Goal: Task Accomplishment & Management: Complete application form

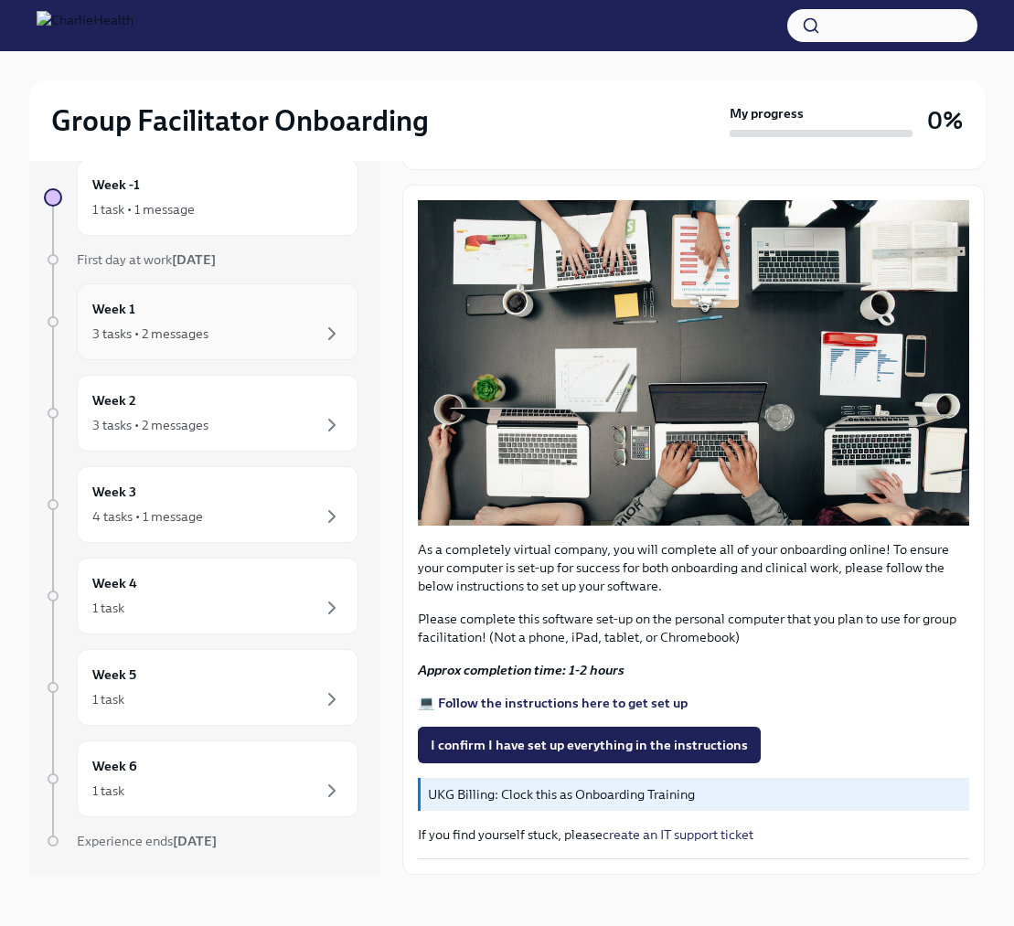
scroll to position [12, 0]
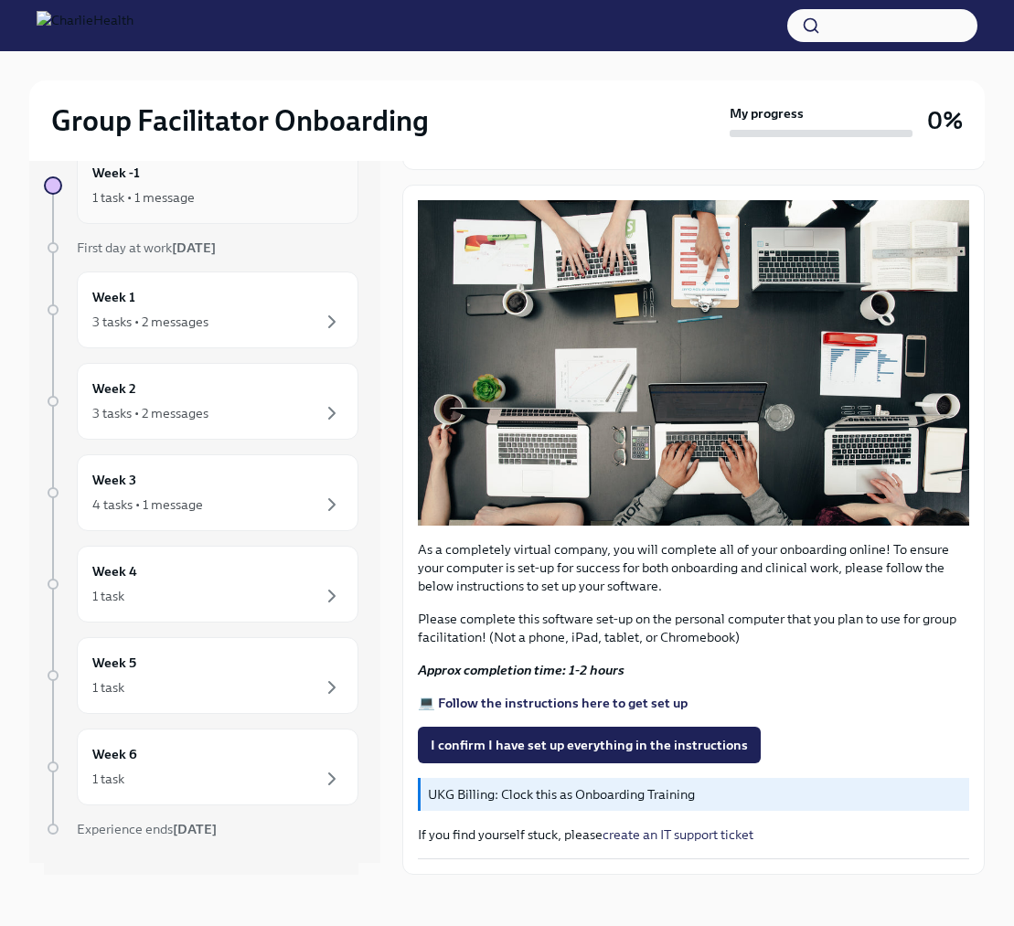
click at [184, 186] on div "Week -1 1 task • 1 message" at bounding box center [217, 186] width 250 height 46
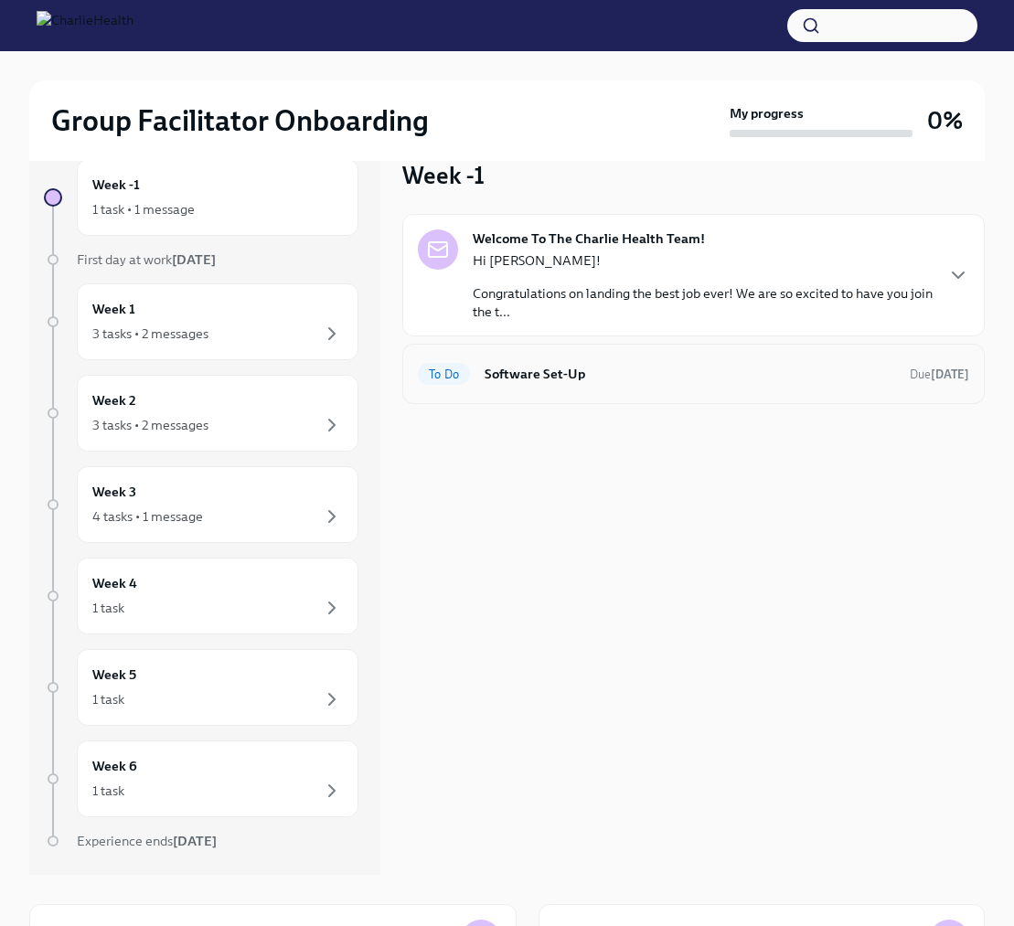
click at [932, 379] on strong "[DATE]" at bounding box center [950, 374] width 38 height 14
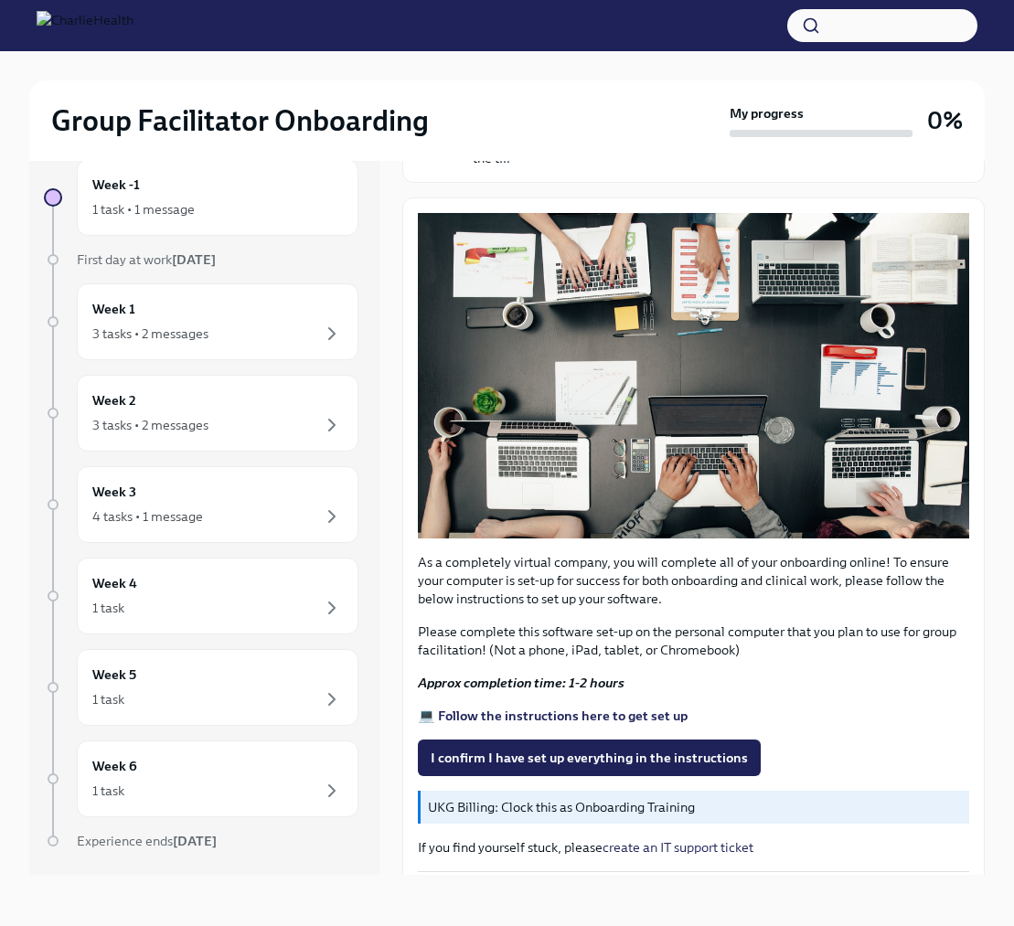
scroll to position [190, 0]
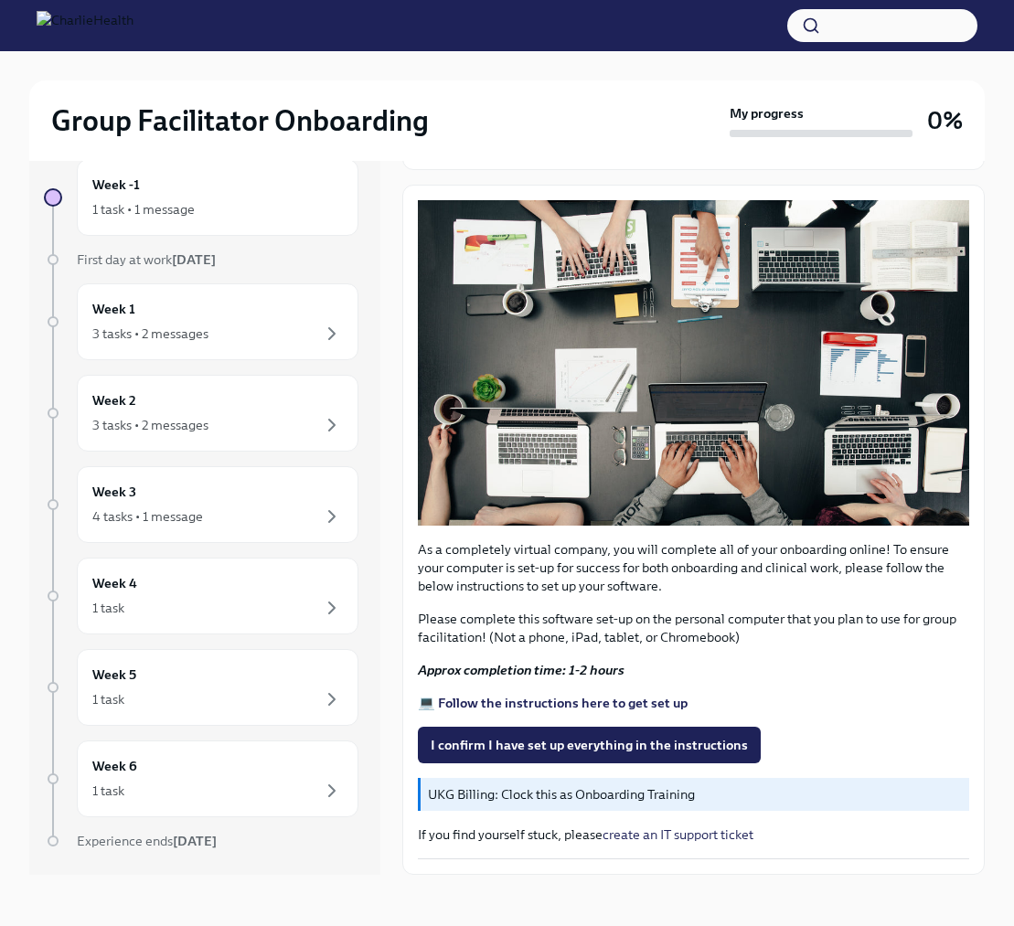
click at [608, 701] on strong "💻 Follow the instructions here to get set up" at bounding box center [553, 703] width 270 height 16
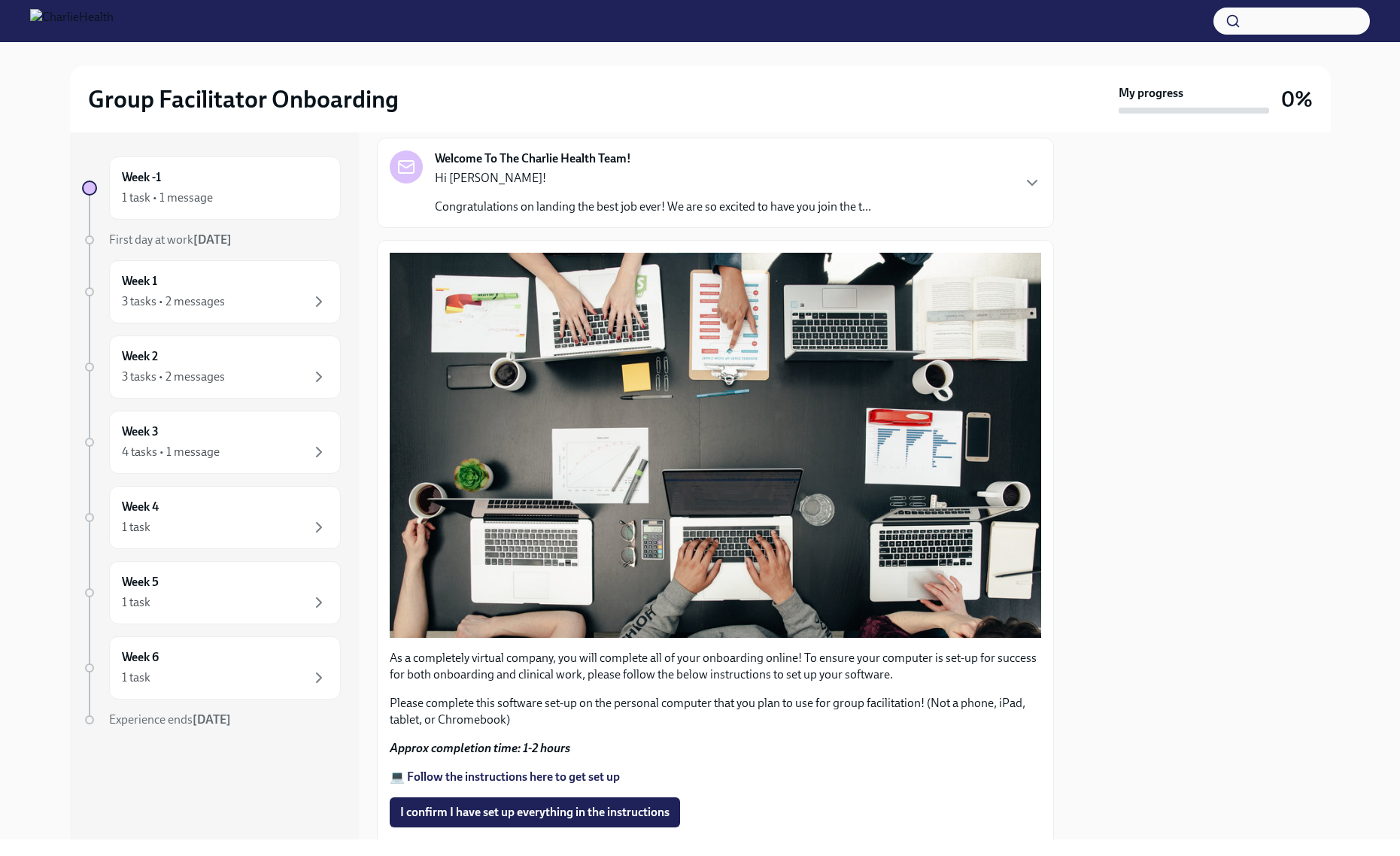
scroll to position [86, 0]
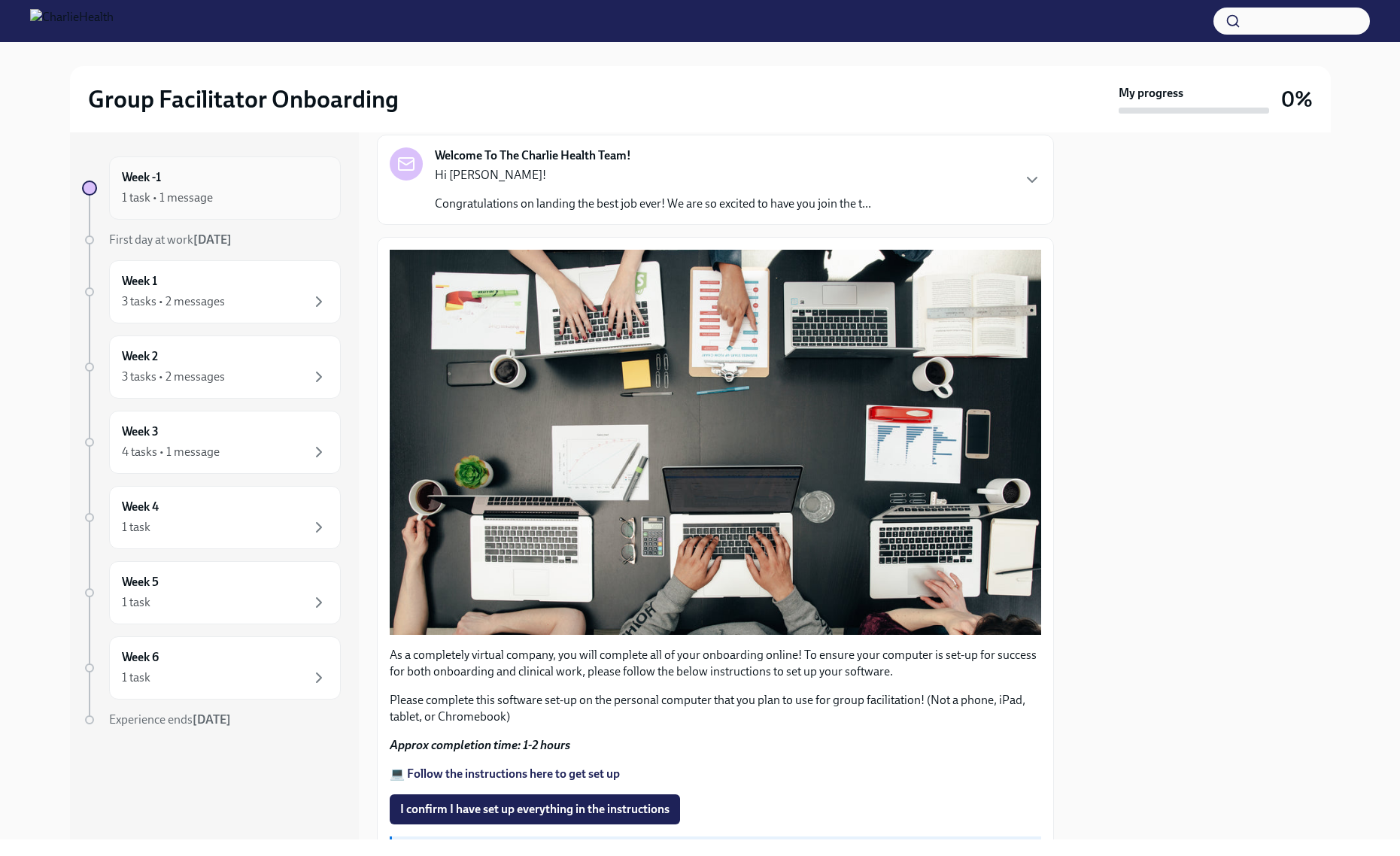
click at [137, 184] on h6 "Week -1" at bounding box center [142, 178] width 40 height 16
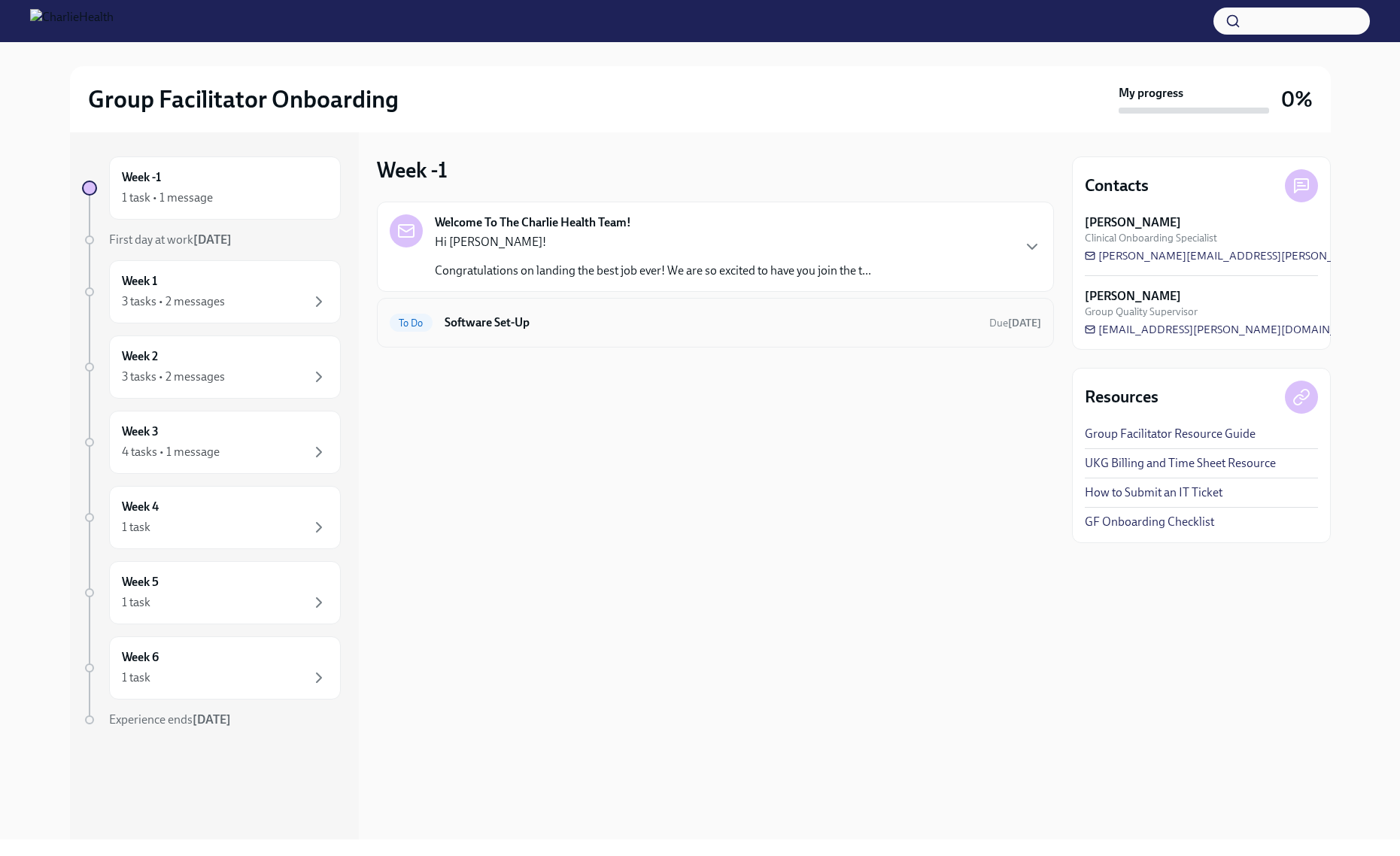
click at [416, 327] on span "To Do" at bounding box center [412, 323] width 43 height 12
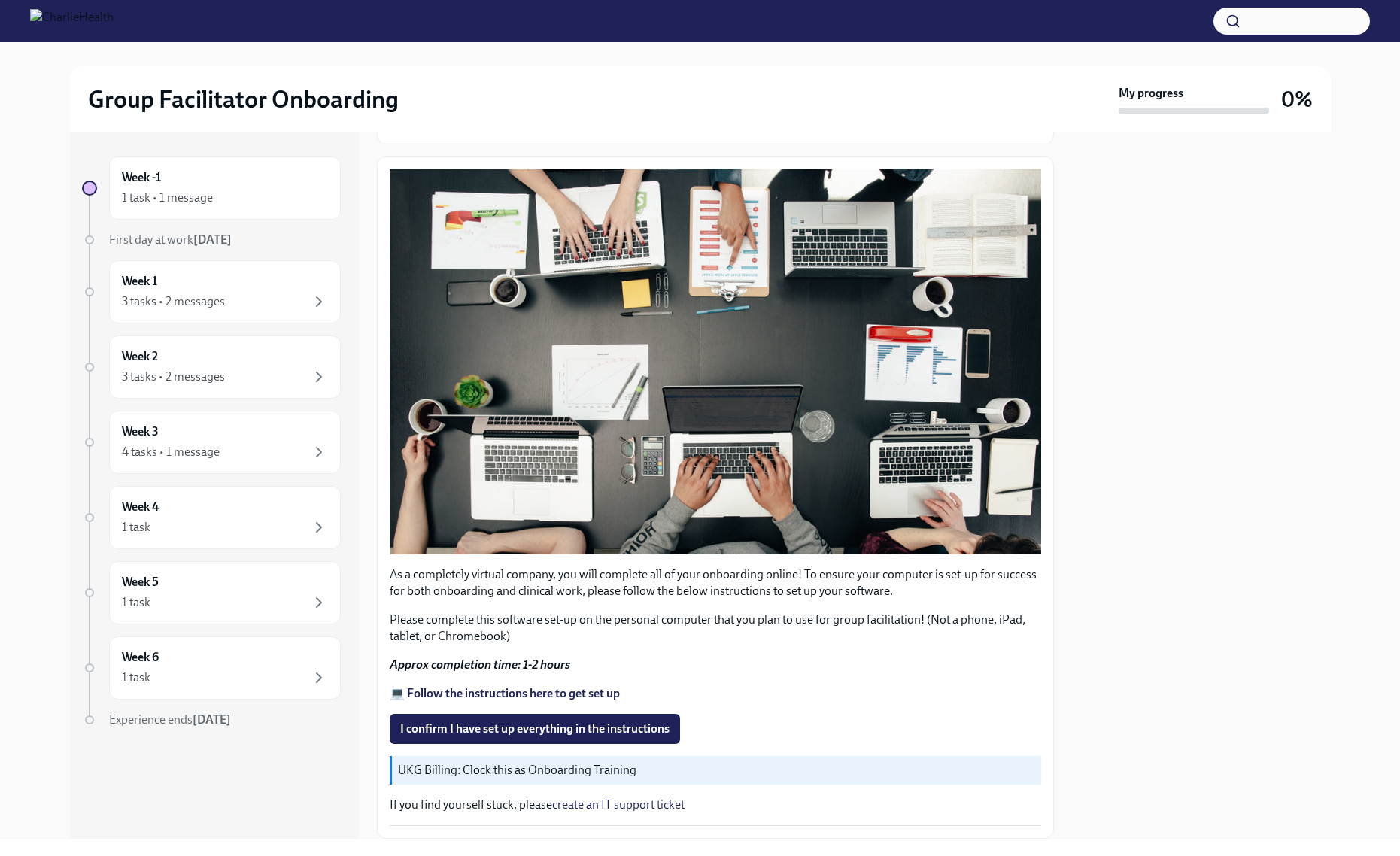
scroll to position [215, 0]
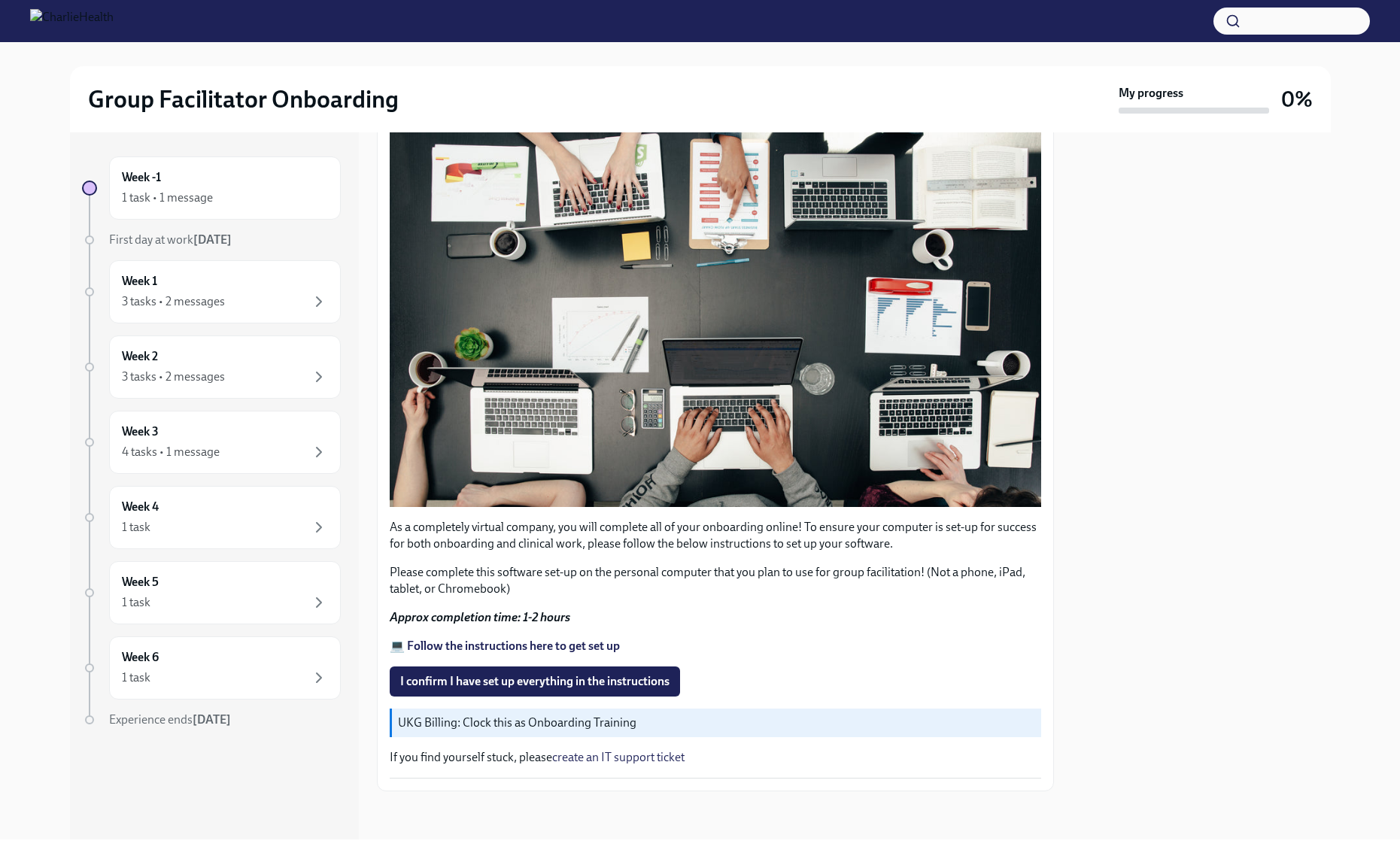
click at [504, 685] on span "I confirm I have set up everything in the instructions" at bounding box center [534, 682] width 269 height 15
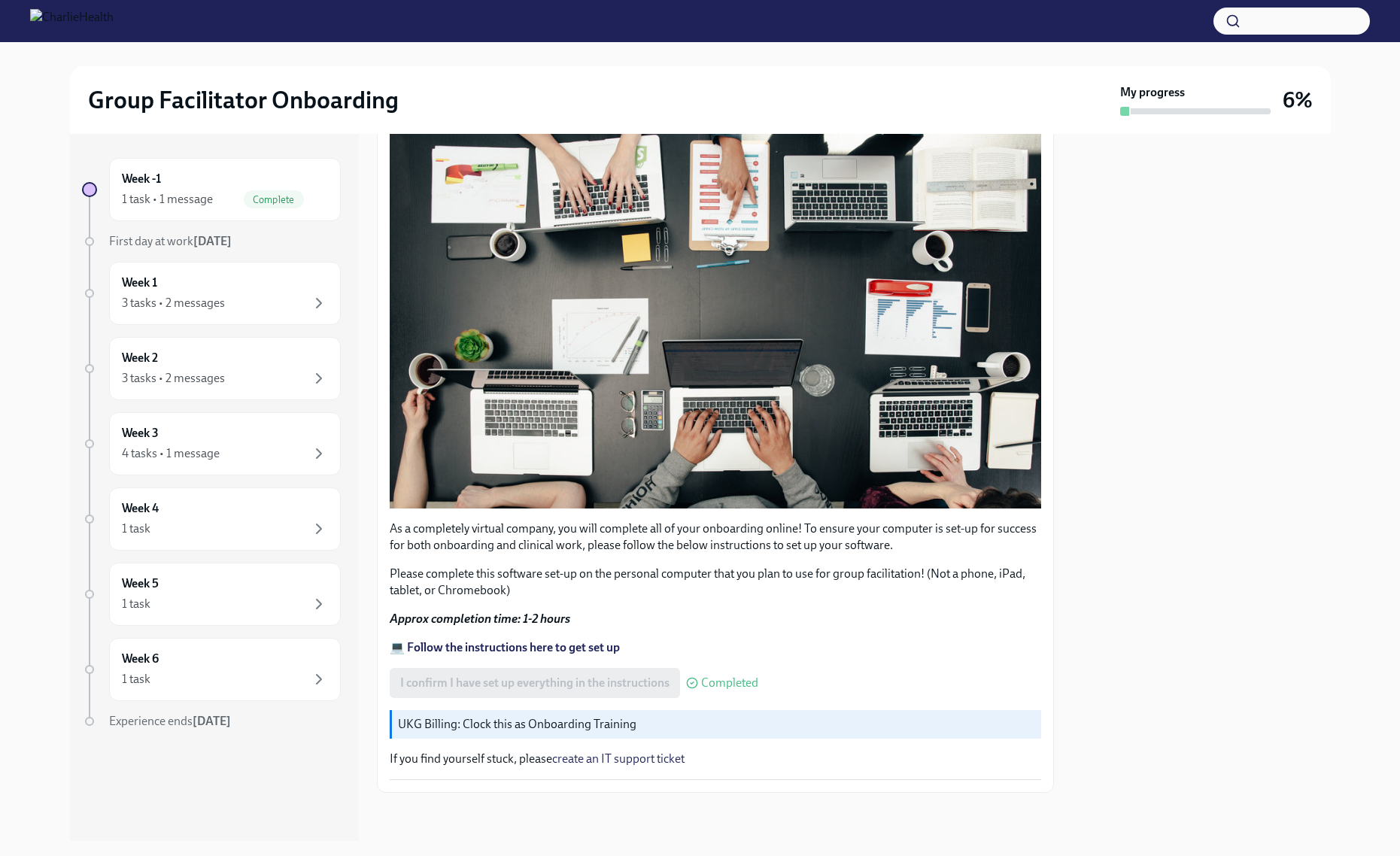
click at [484, 649] on strong "💻 Follow the instructions here to get set up" at bounding box center [505, 647] width 230 height 14
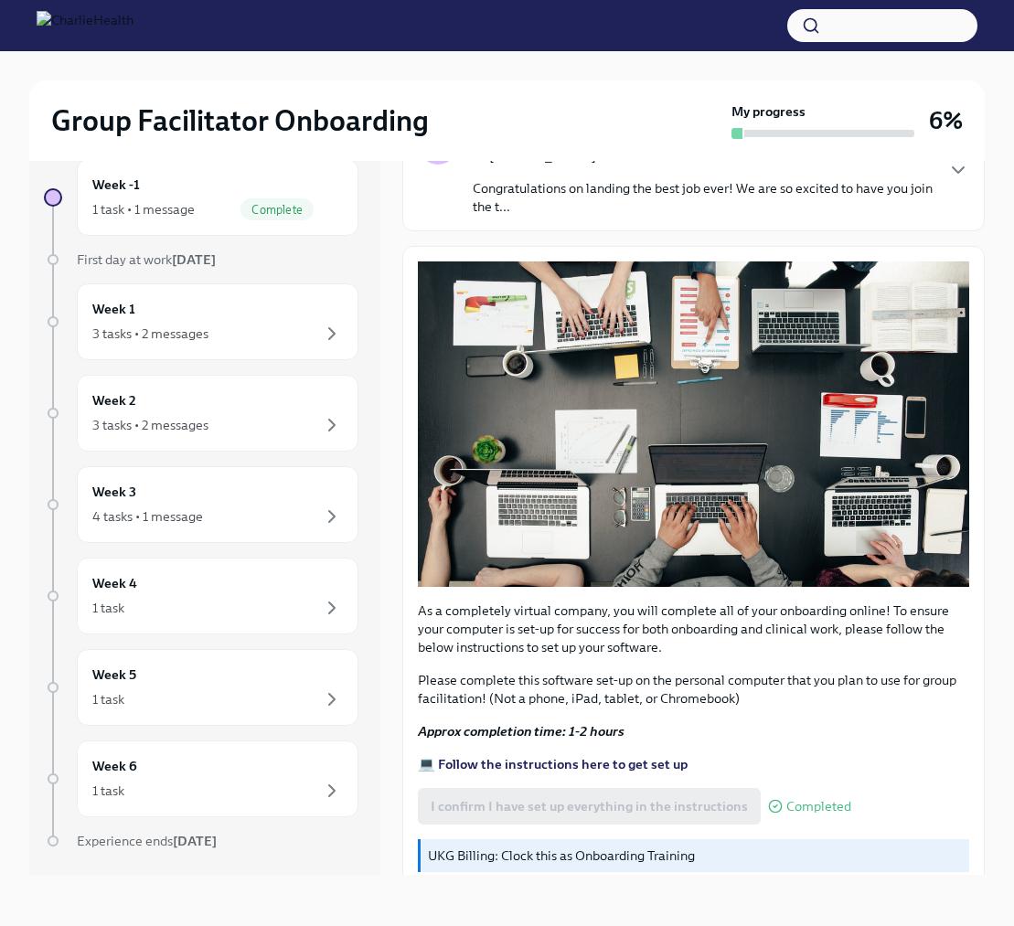
scroll to position [107, 0]
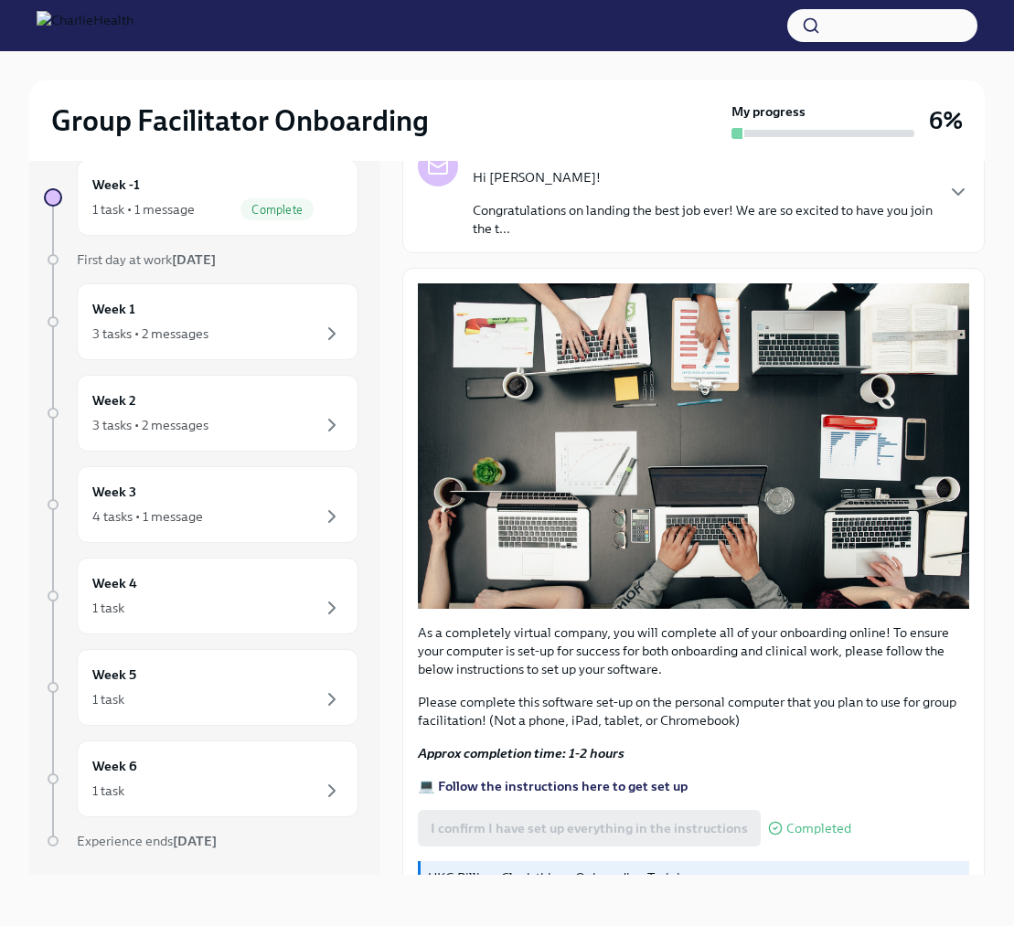
click at [598, 783] on strong "💻 Follow the instructions here to get set up" at bounding box center [553, 786] width 270 height 16
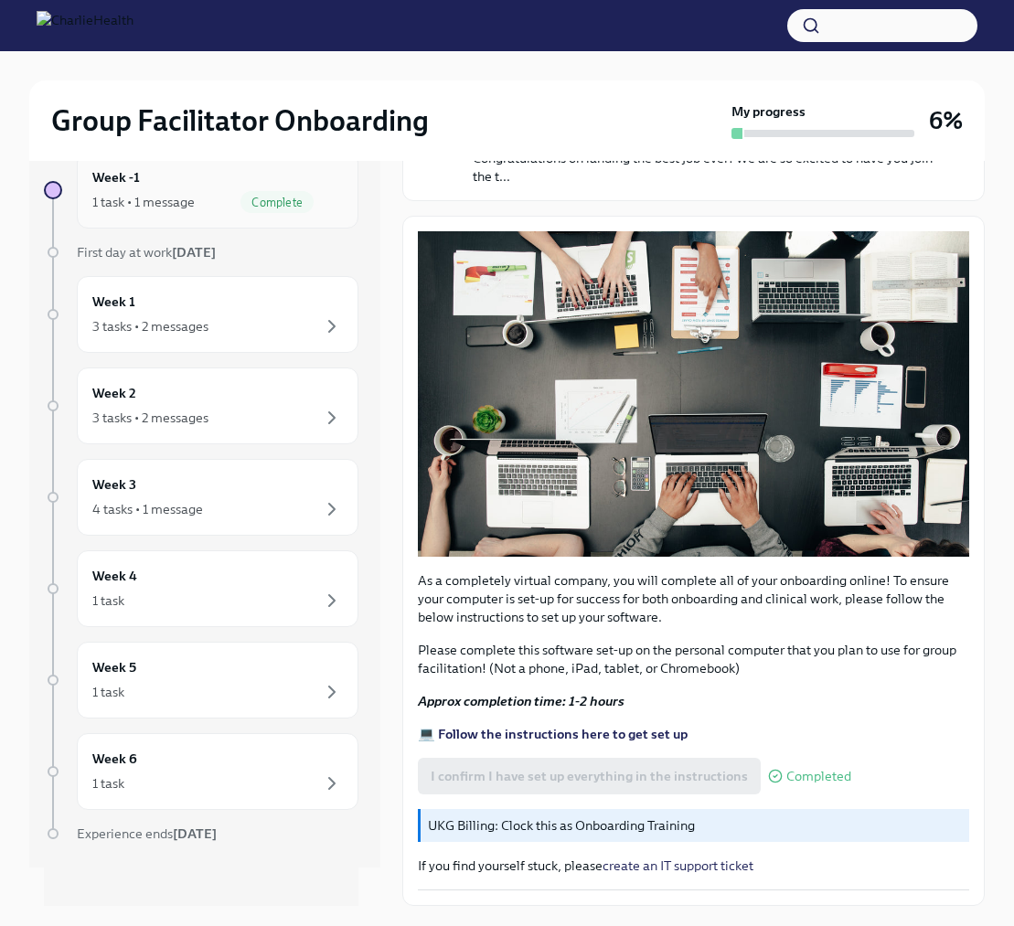
scroll to position [48, 0]
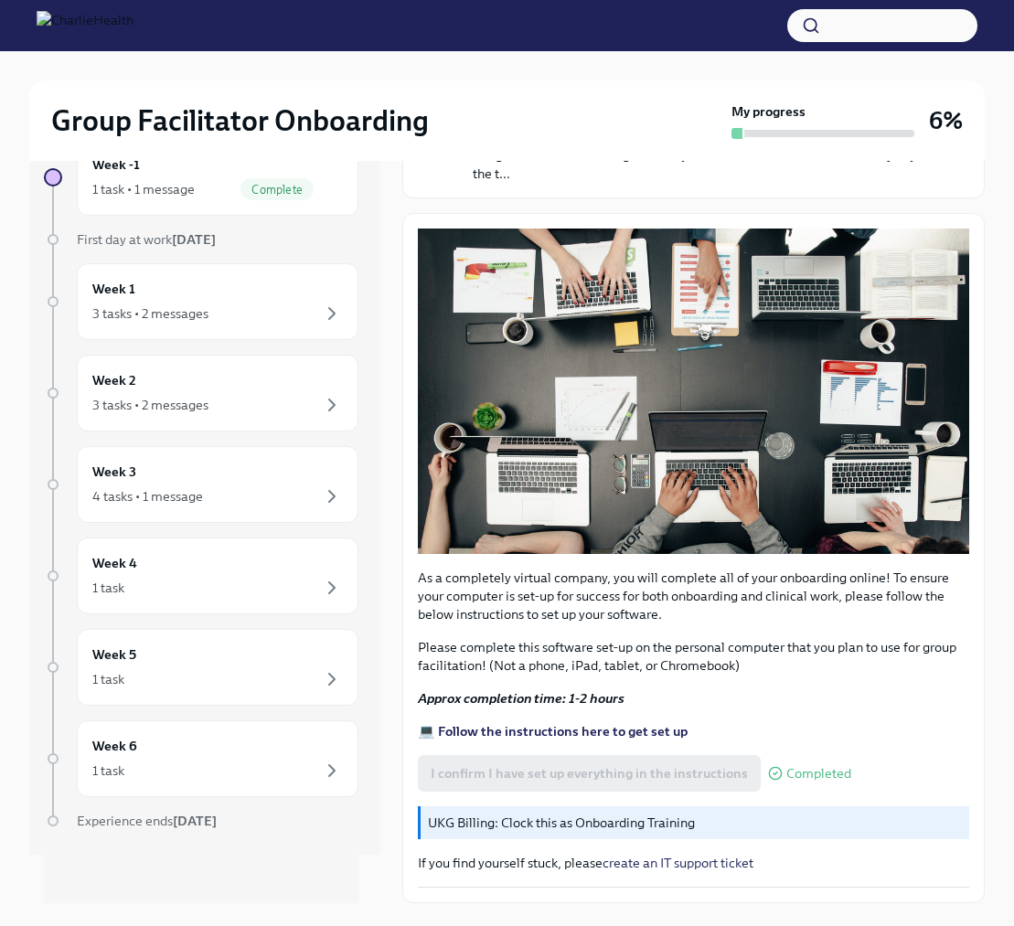
click at [166, 229] on div "Week -1 1 task • 1 message Complete First day at work Aug 18th Week 1 3 tasks •…" at bounding box center [201, 521] width 314 height 764
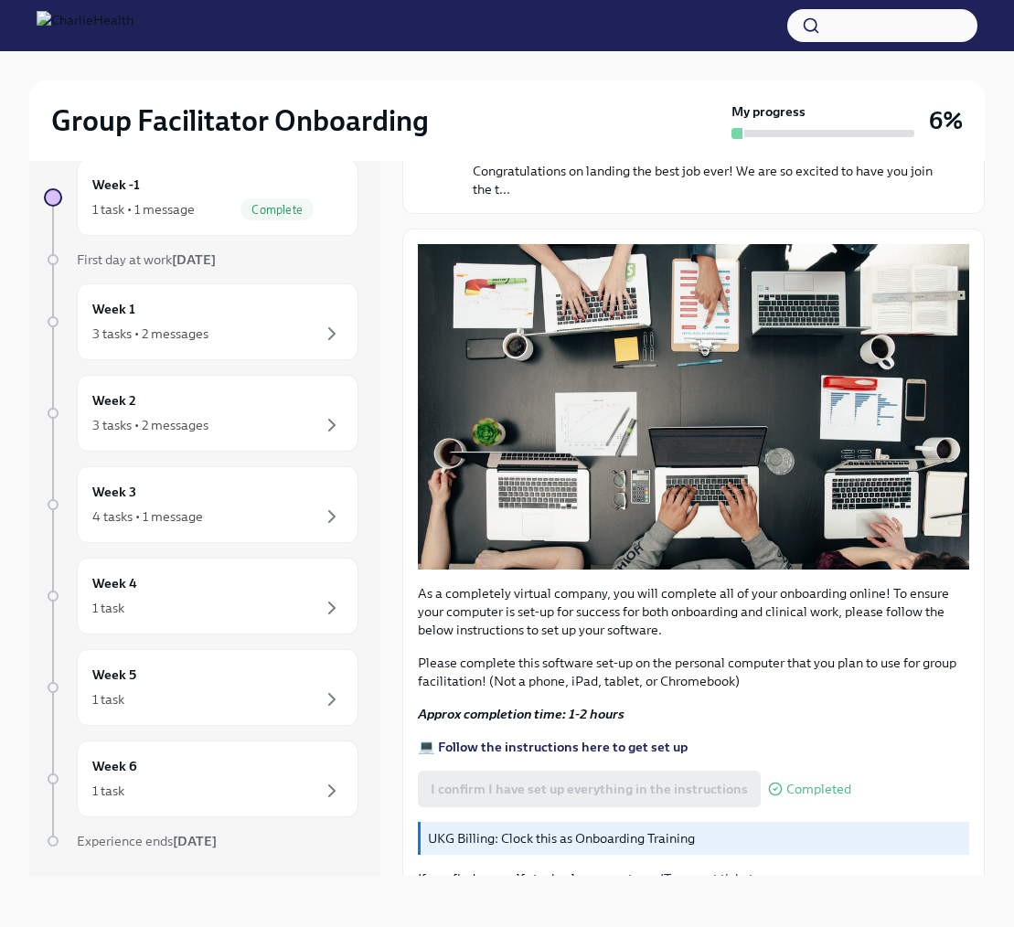
scroll to position [189, 0]
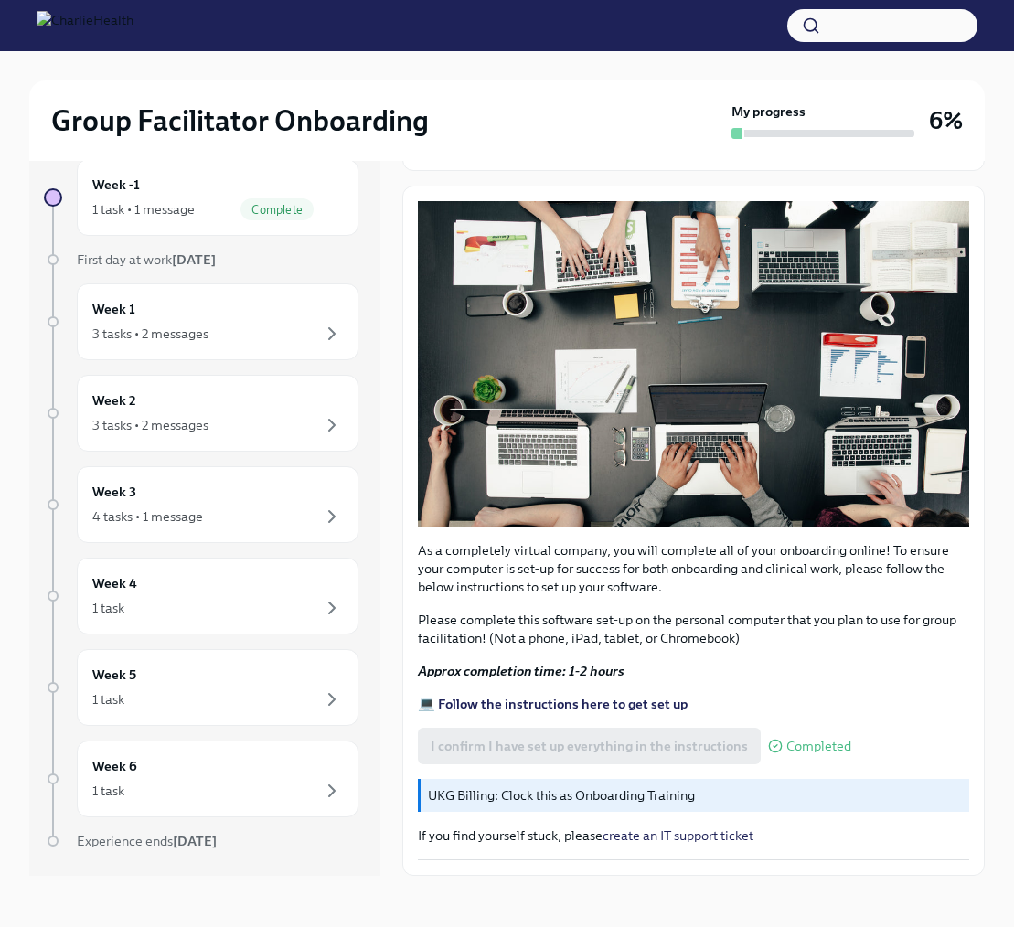
click at [588, 703] on strong "💻 Follow the instructions here to get set up" at bounding box center [553, 704] width 270 height 16
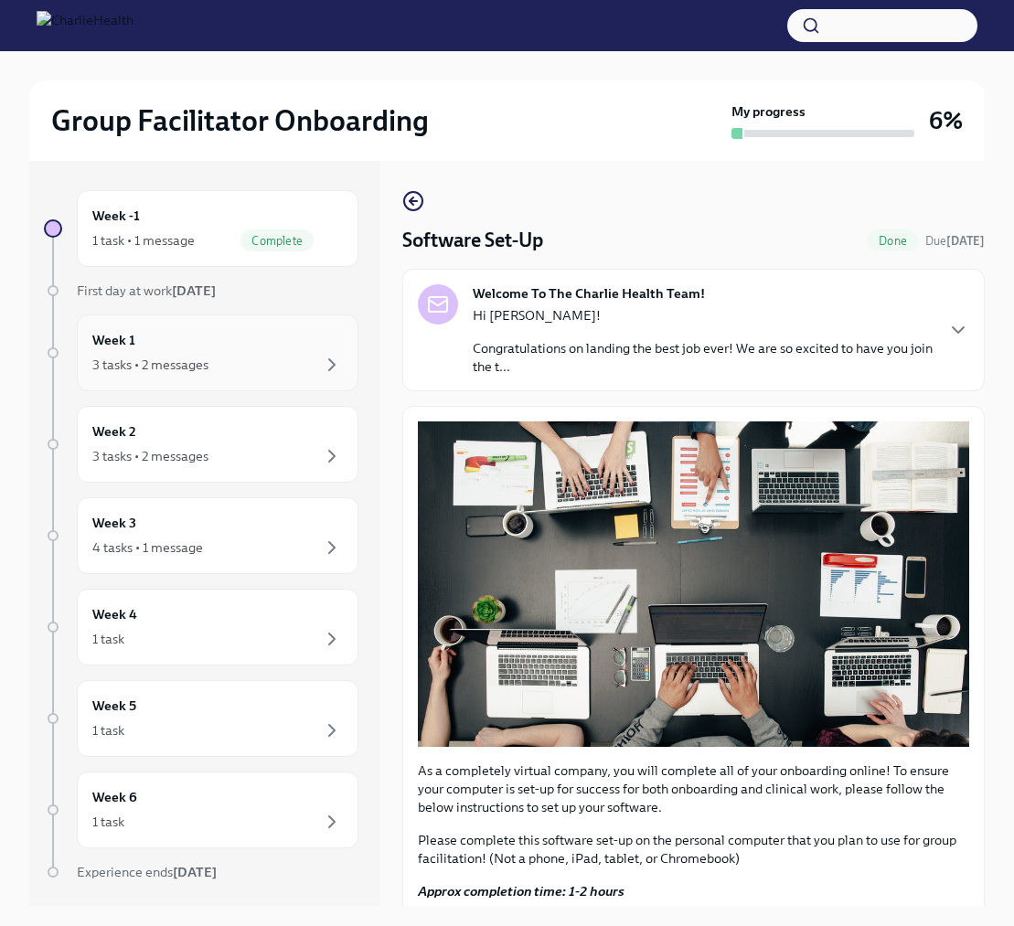
click at [316, 363] on div "3 tasks • 2 messages" at bounding box center [217, 365] width 250 height 22
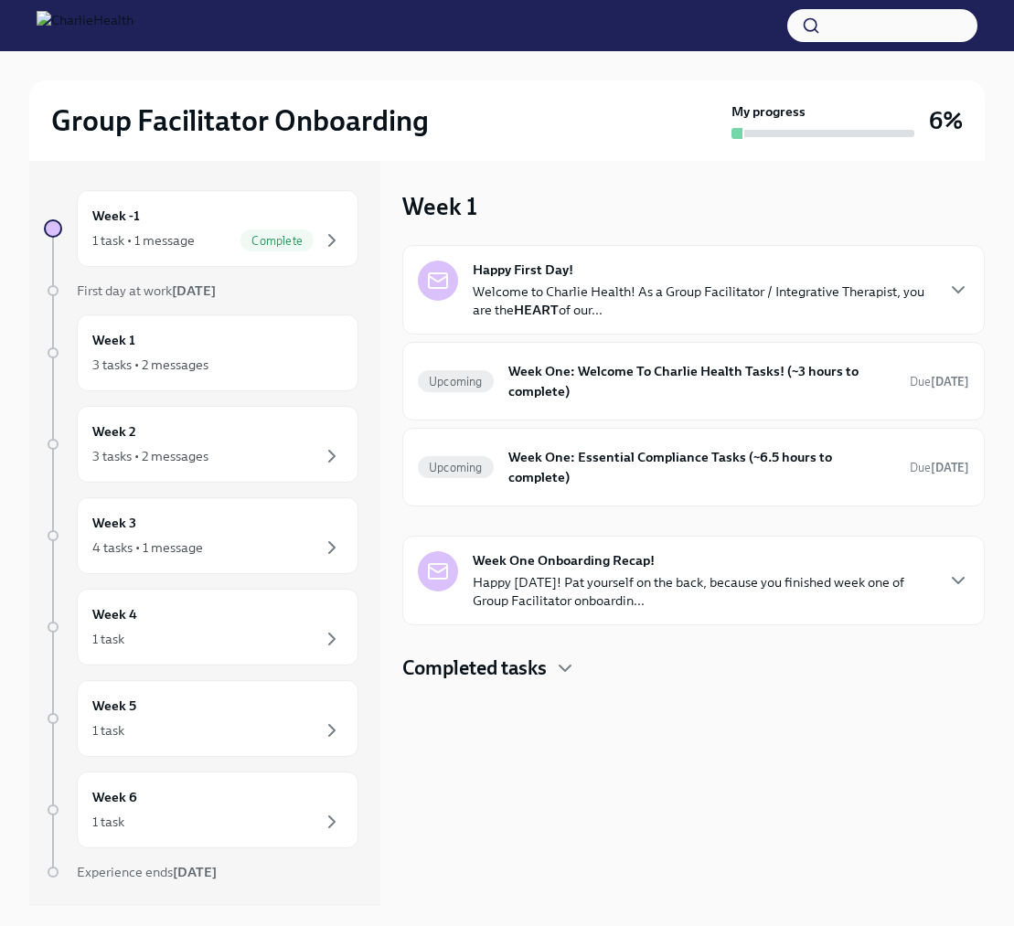
scroll to position [1, 0]
click at [954, 283] on icon "button" at bounding box center [958, 289] width 22 height 22
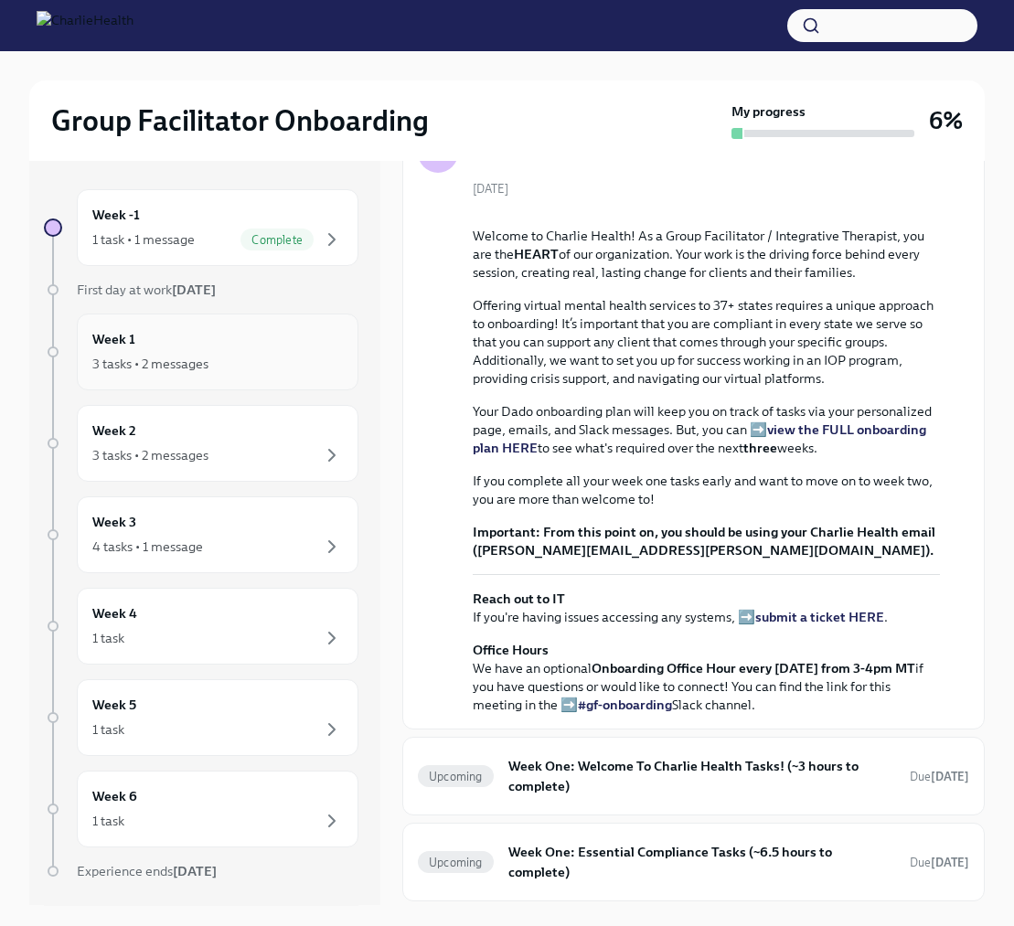
click at [122, 339] on h6 "Week 1" at bounding box center [113, 339] width 43 height 20
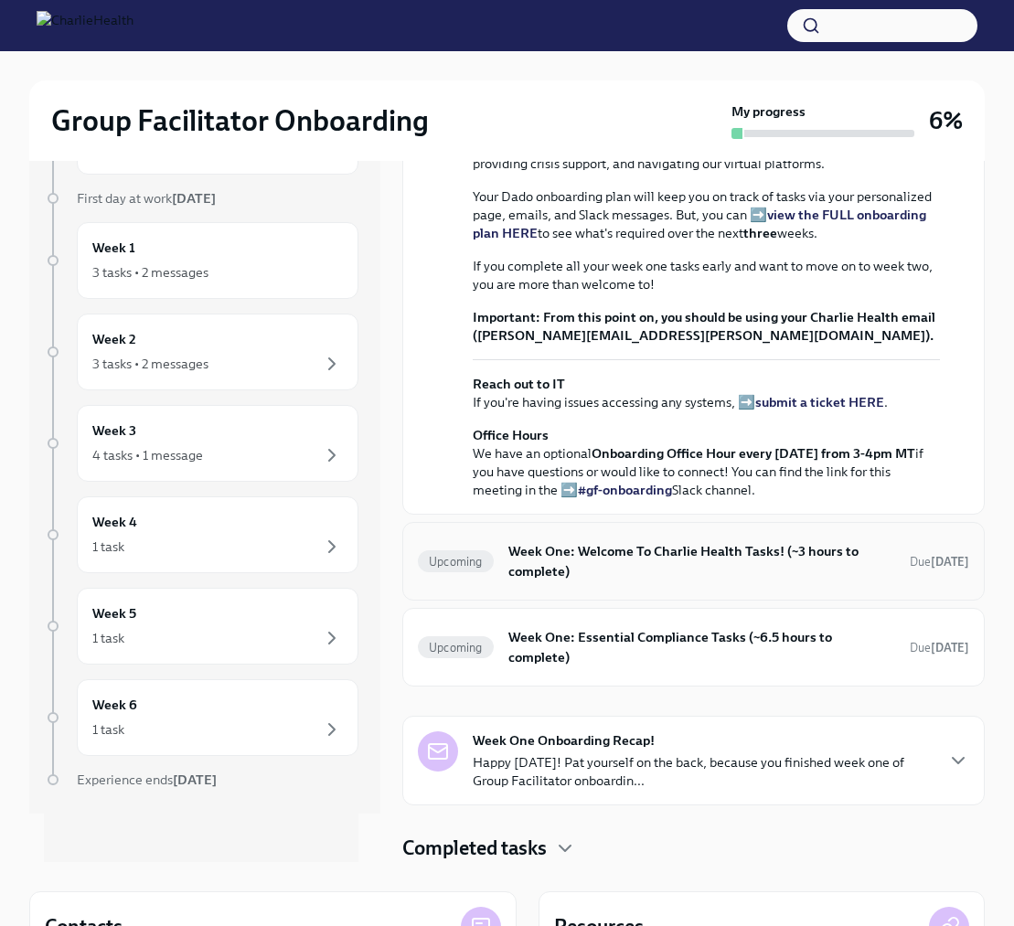
scroll to position [64, 0]
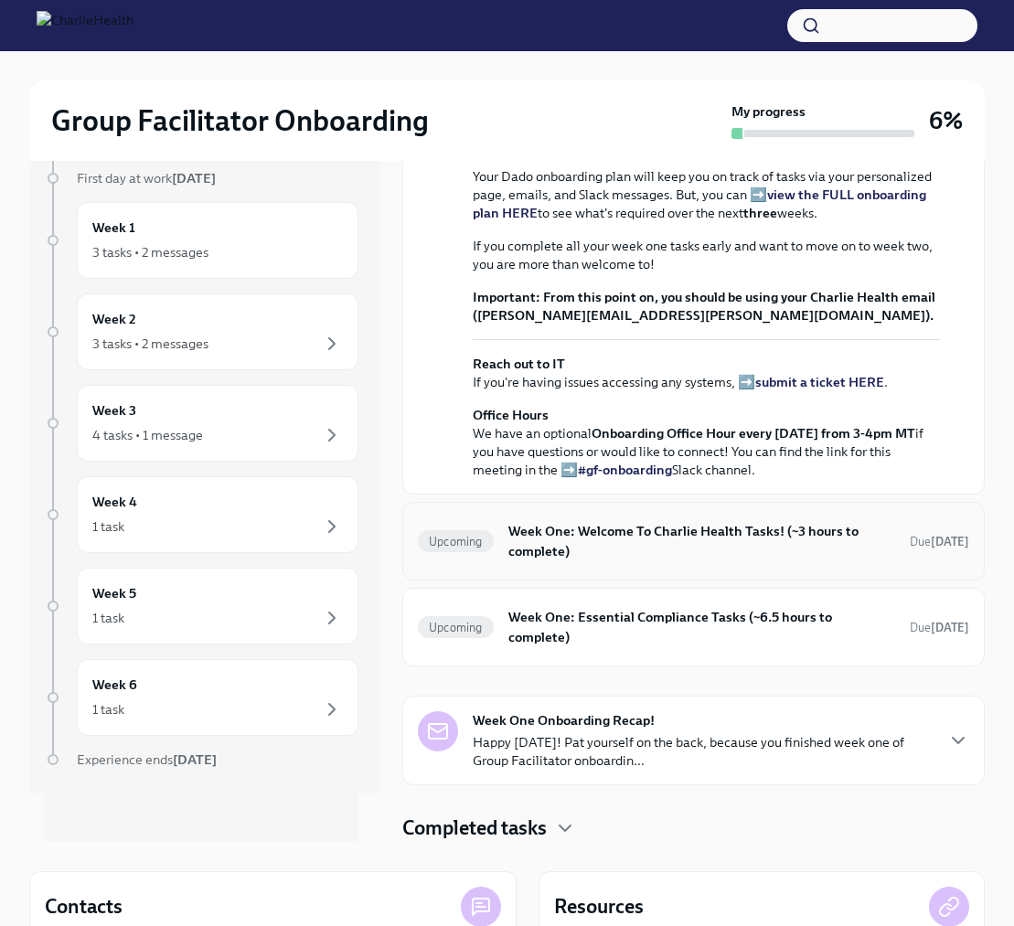
click at [582, 531] on h6 "Week One: Welcome To Charlie Health Tasks! (~3 hours to complete)" at bounding box center [701, 541] width 387 height 40
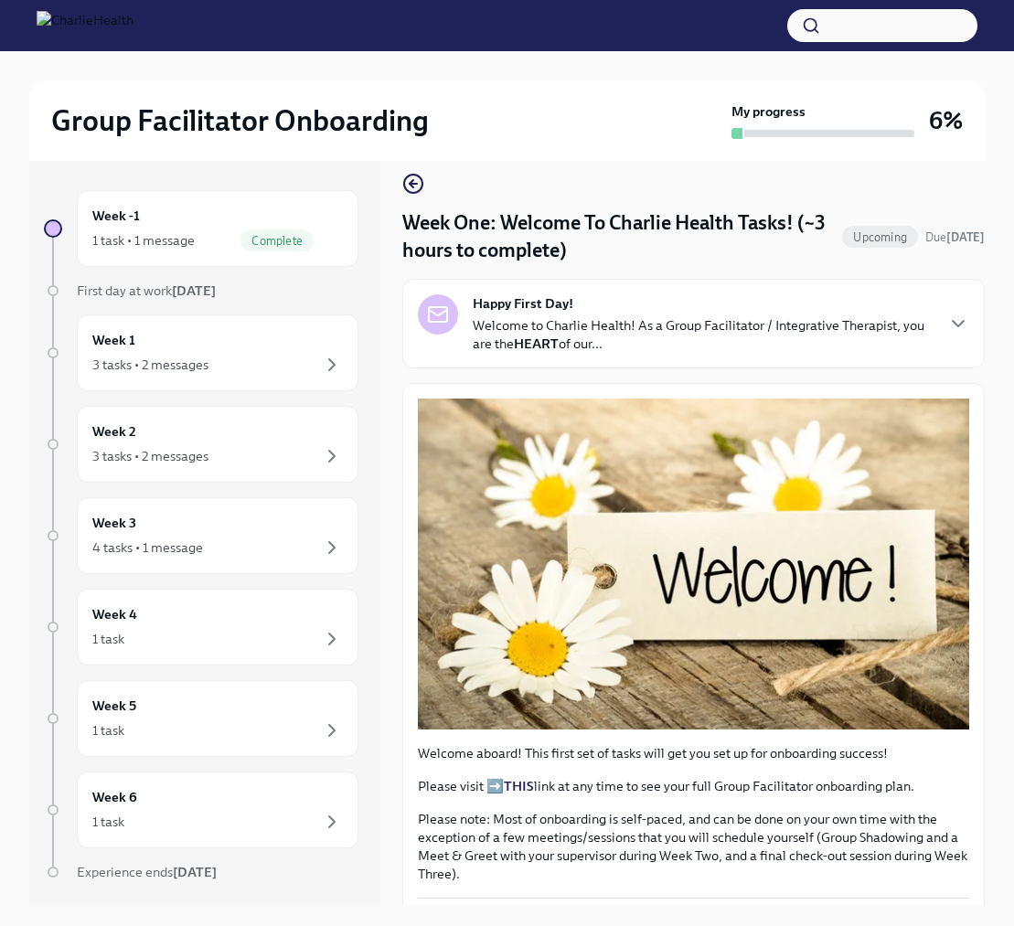
click at [781, 336] on p "Welcome to Charlie Health! As a Group Facilitator / Integrative Therapist, you …" at bounding box center [703, 334] width 460 height 37
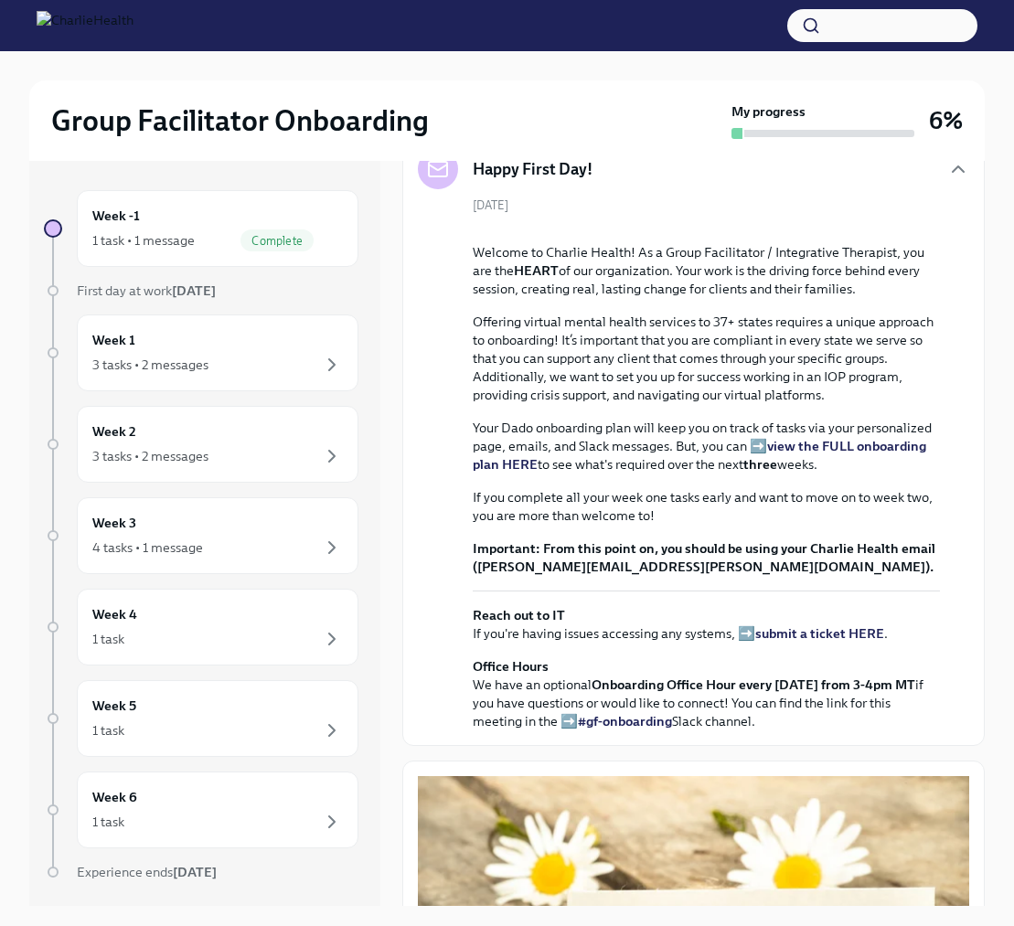
scroll to position [160, 0]
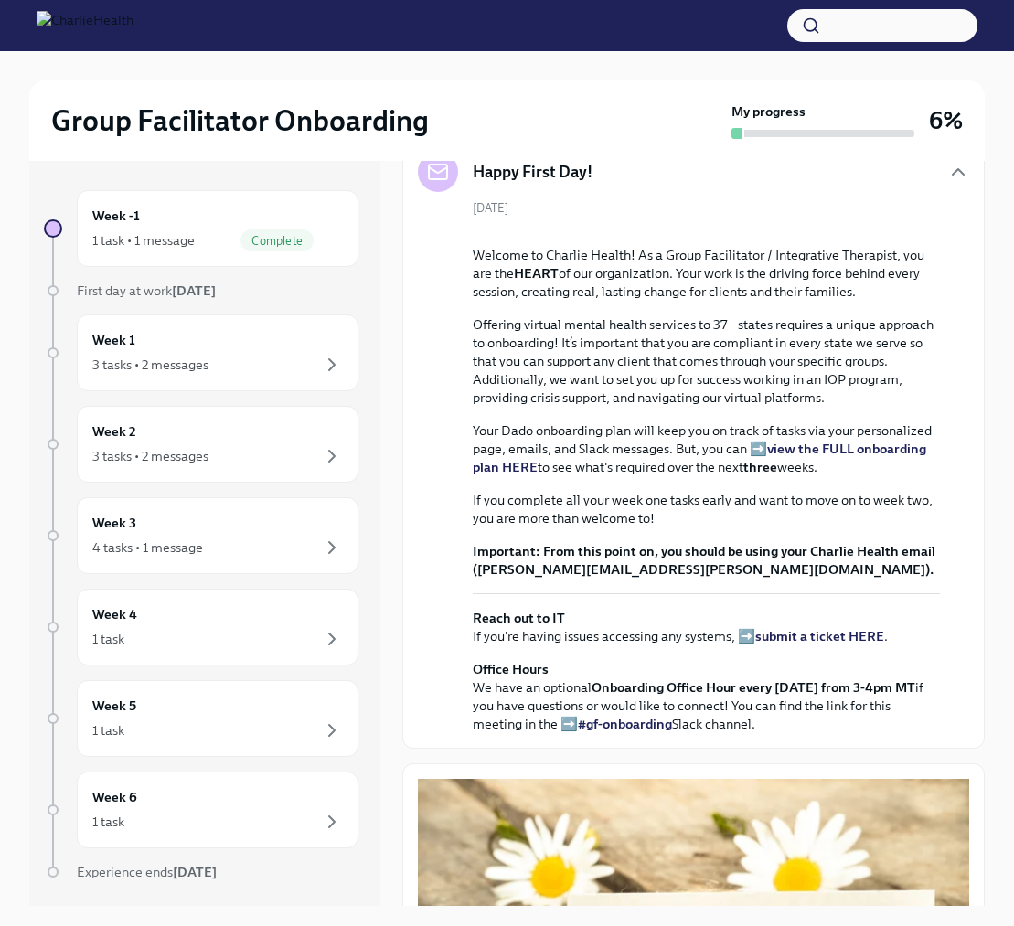
click at [794, 475] on strong "view the FULL onboarding plan HERE" at bounding box center [699, 458] width 453 height 35
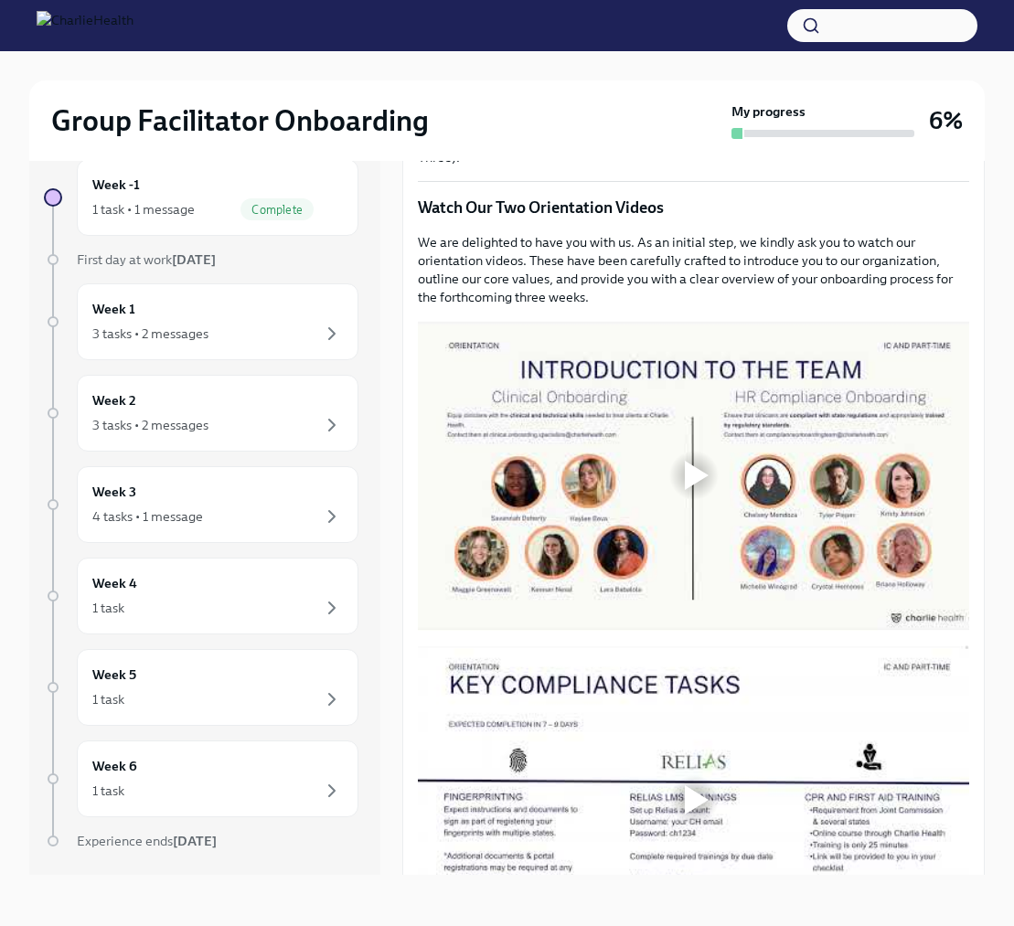
scroll to position [1248, 0]
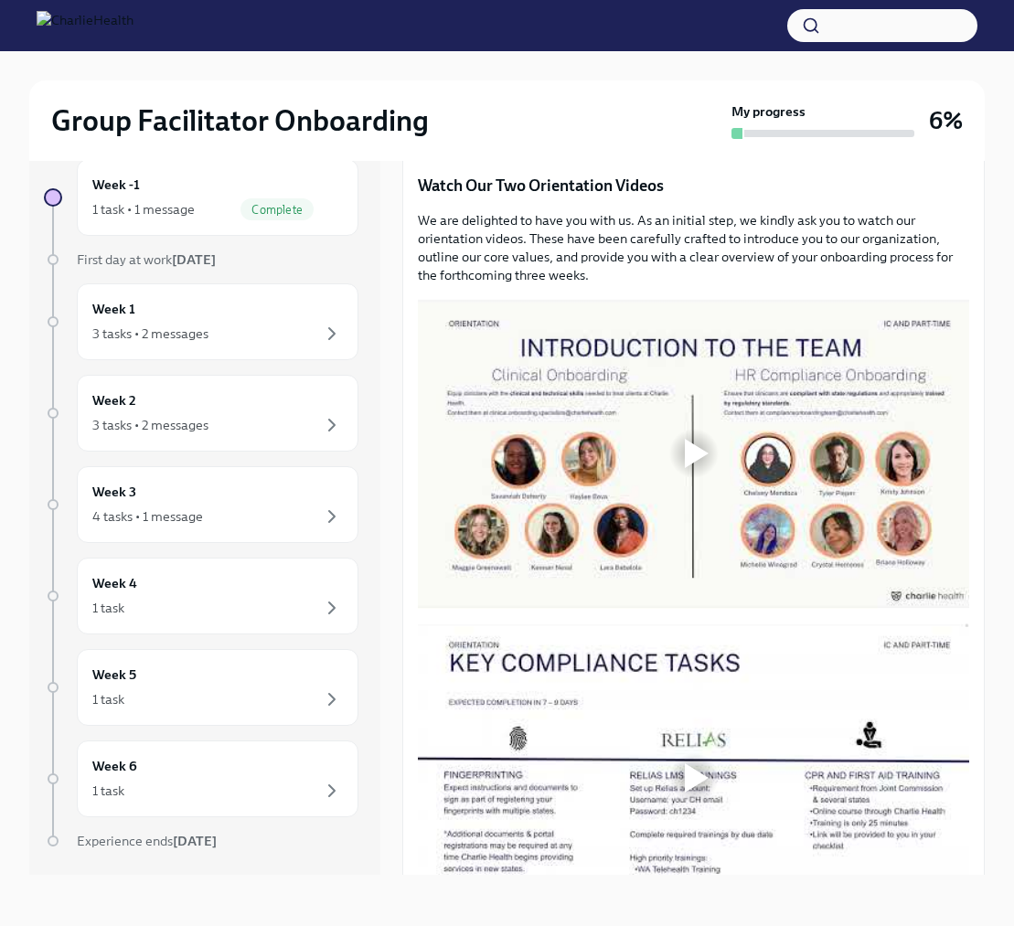
click at [702, 468] on div at bounding box center [697, 453] width 24 height 29
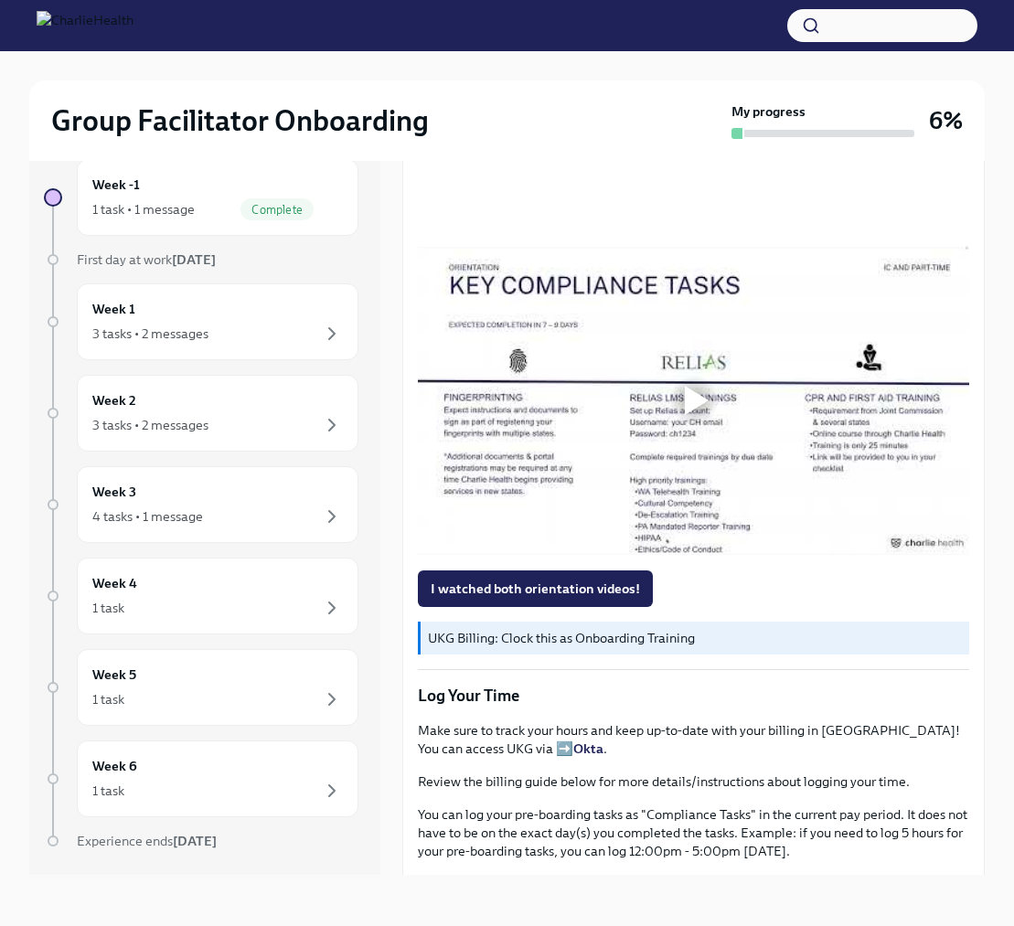
scroll to position [1608, 0]
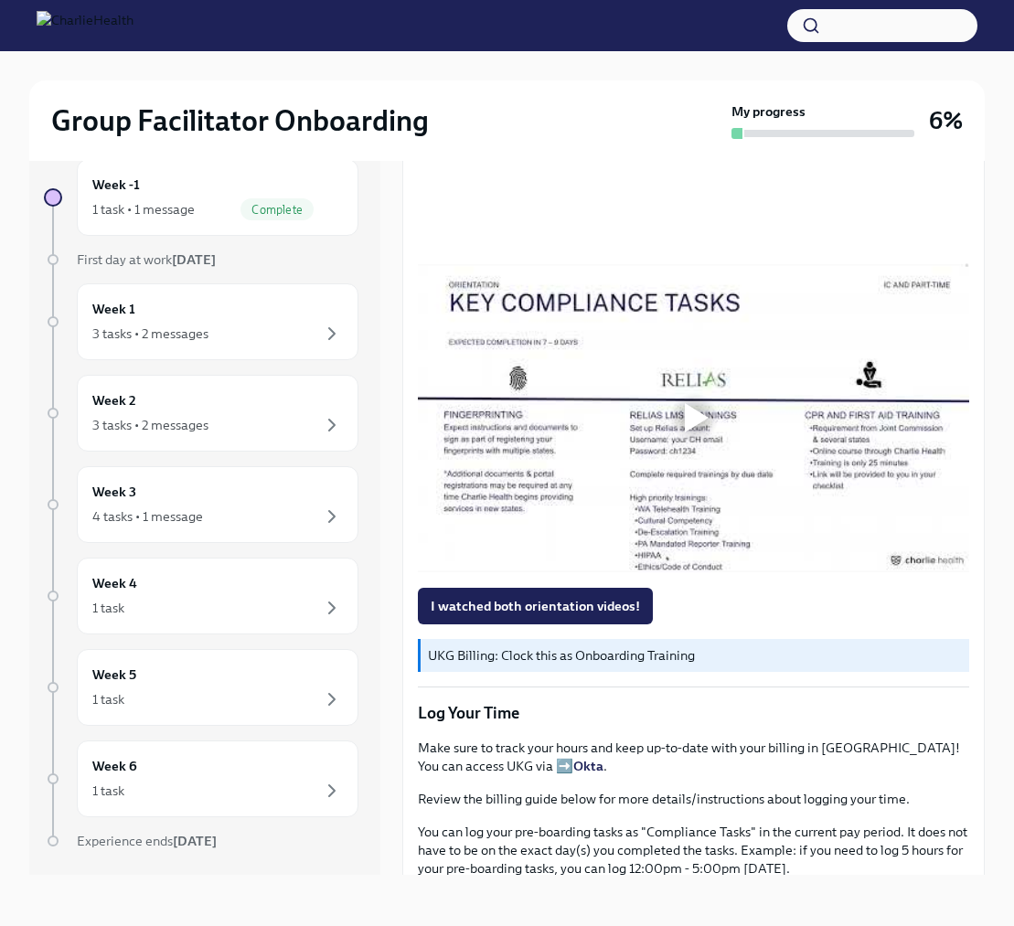
click at [666, 249] on div at bounding box center [693, 94] width 551 height 310
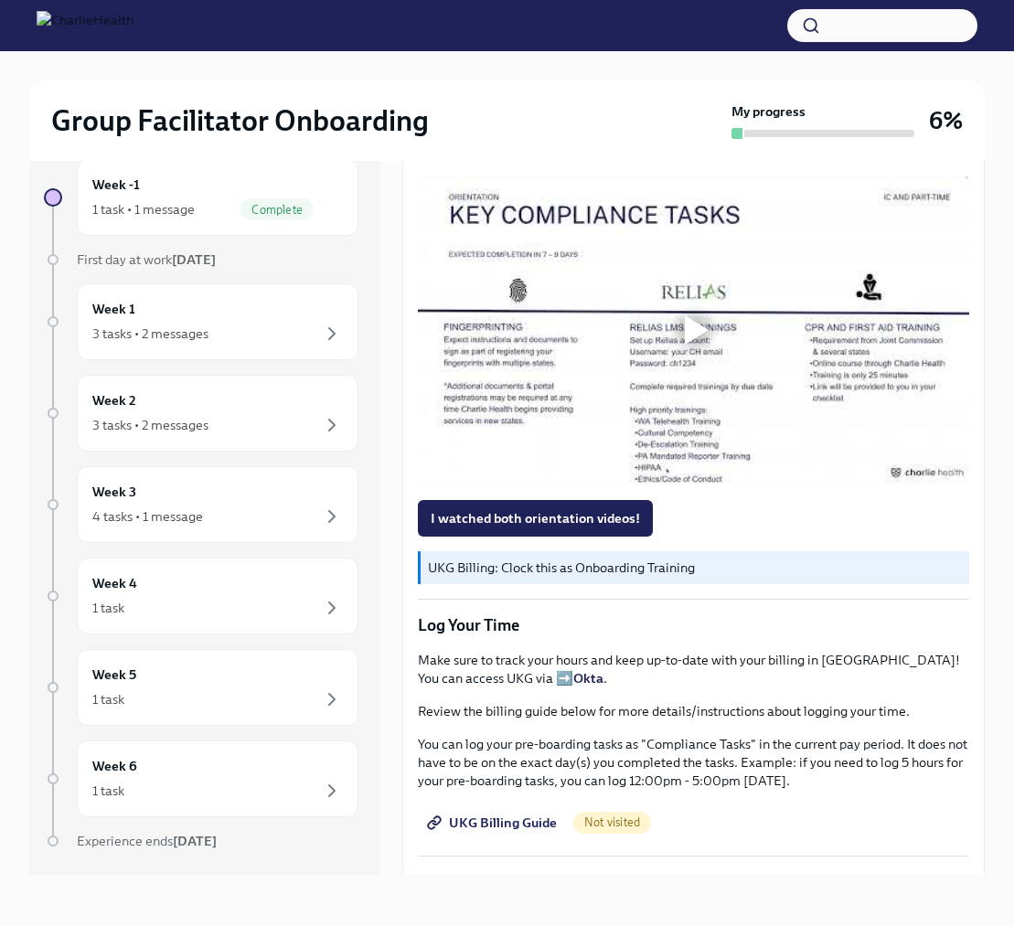
scroll to position [1723, 0]
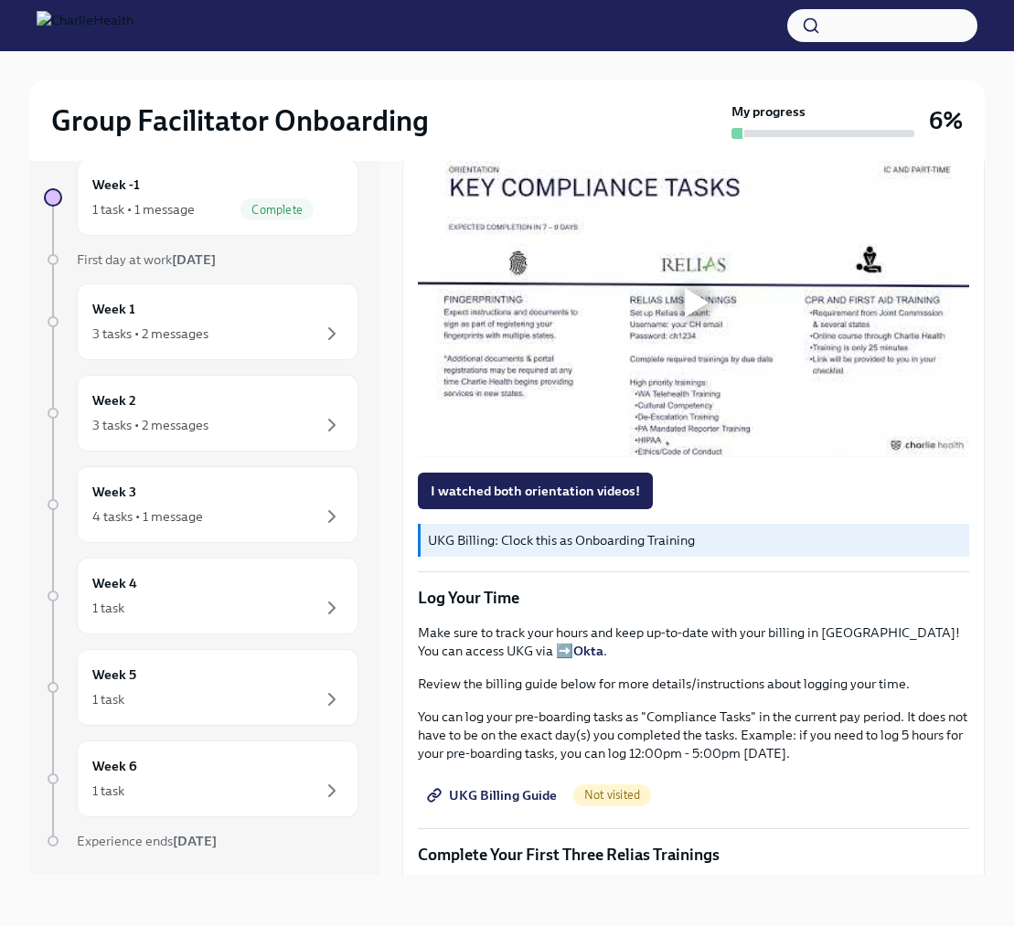
click at [693, 317] on div at bounding box center [697, 302] width 24 height 29
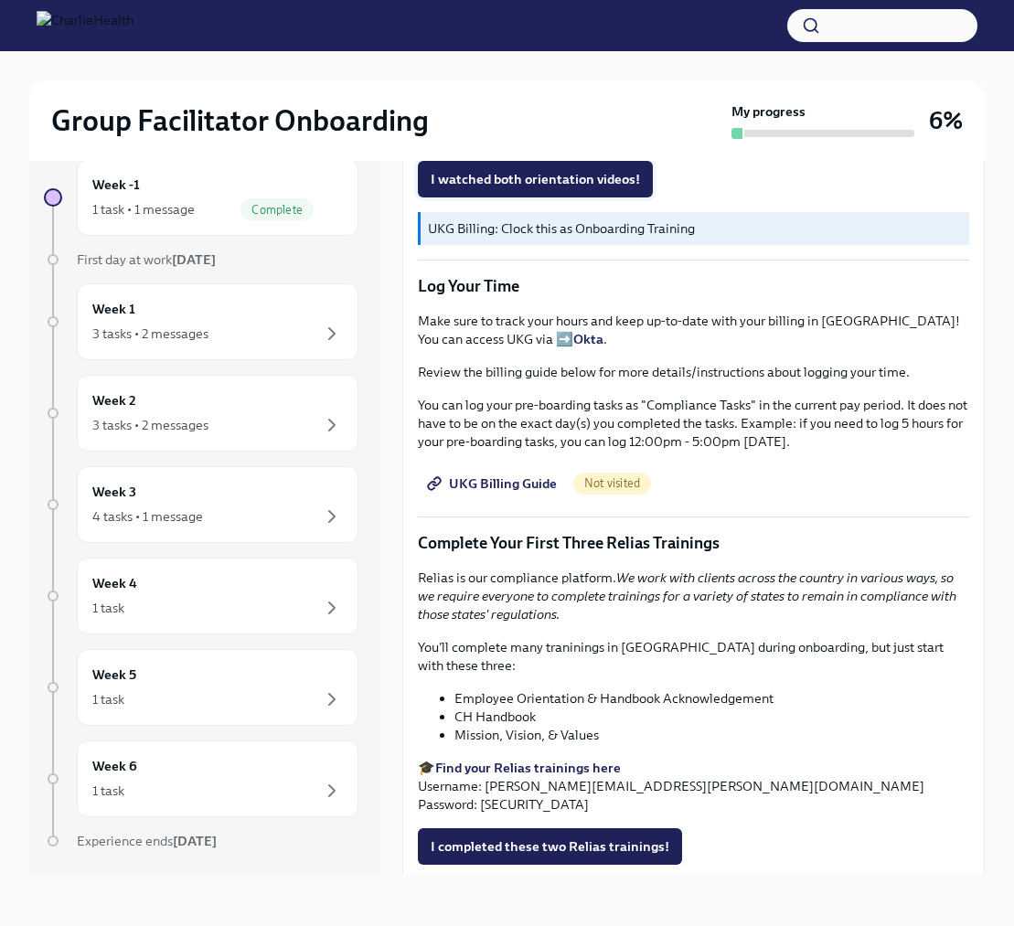
scroll to position [2036, 0]
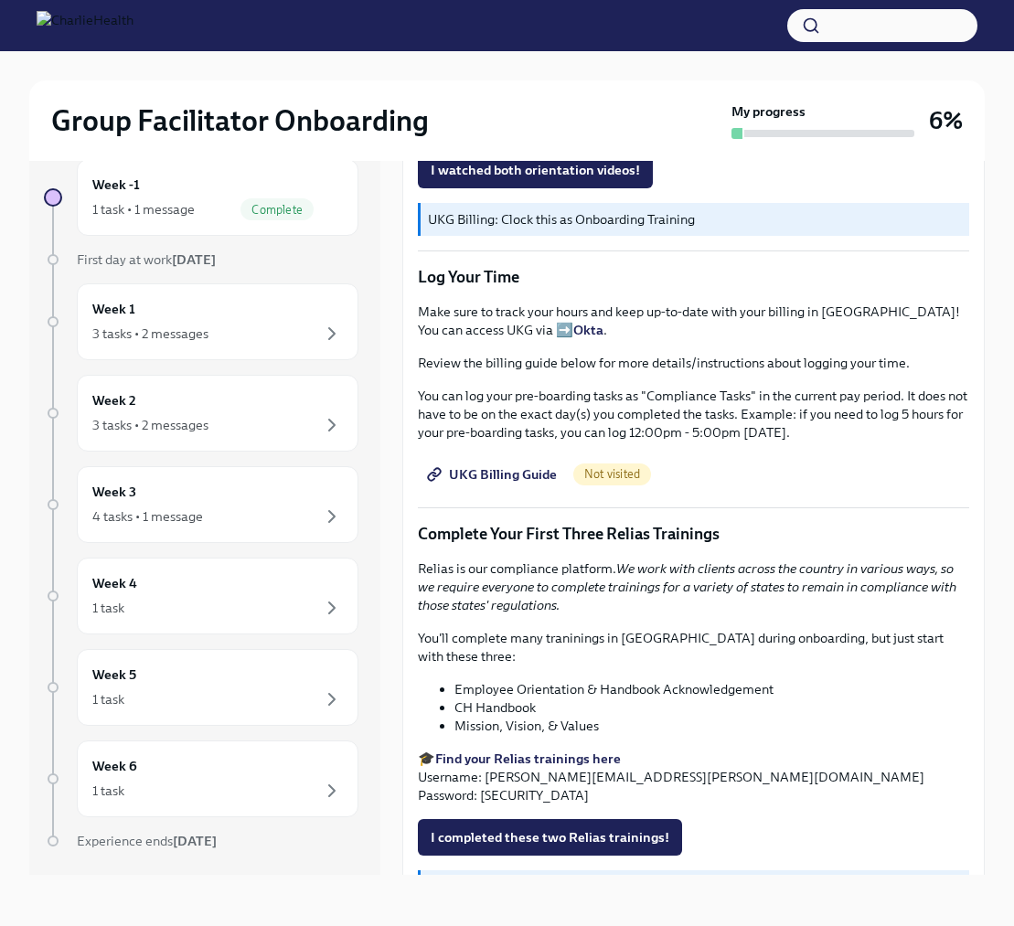
click at [570, 236] on div "UKG Billing: Clock this as Onboarding Training" at bounding box center [693, 219] width 551 height 33
click at [569, 229] on p "UKG Billing: Clock this as Onboarding Training" at bounding box center [695, 219] width 534 height 18
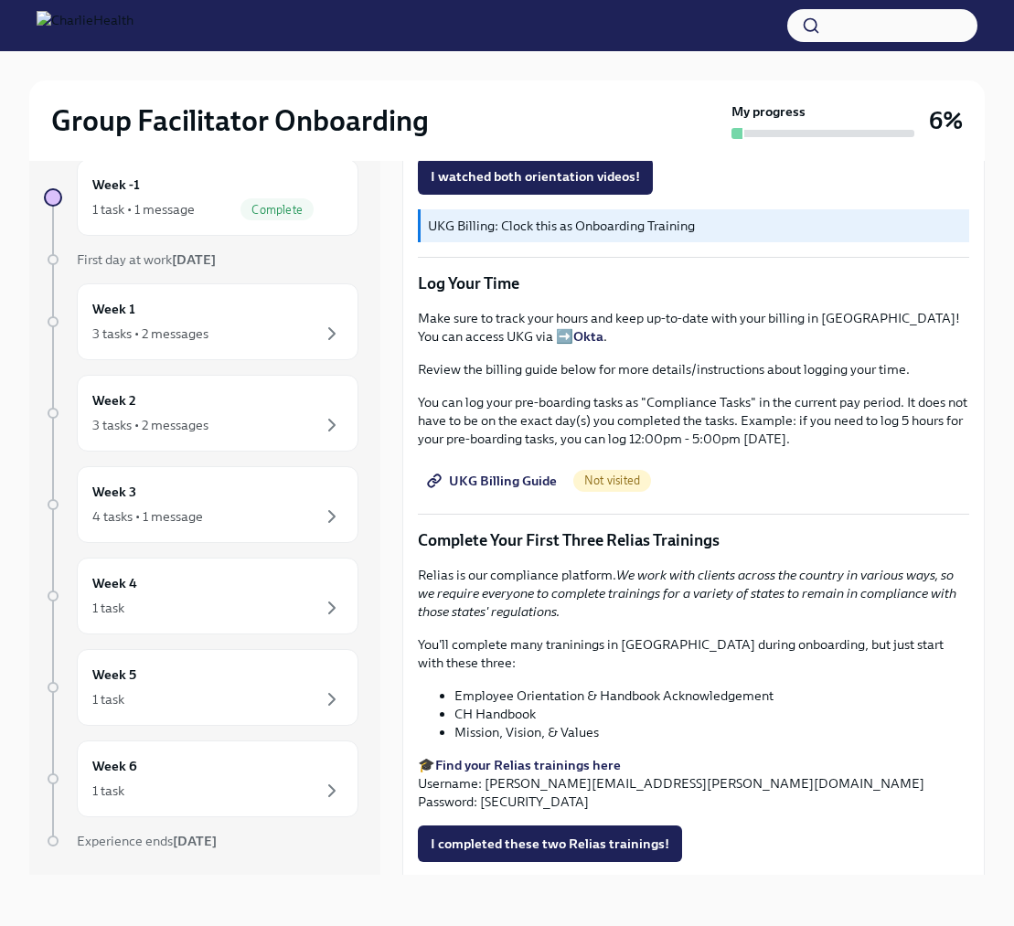
click at [572, 242] on div "UKG Billing: Clock this as Onboarding Training" at bounding box center [693, 225] width 551 height 33
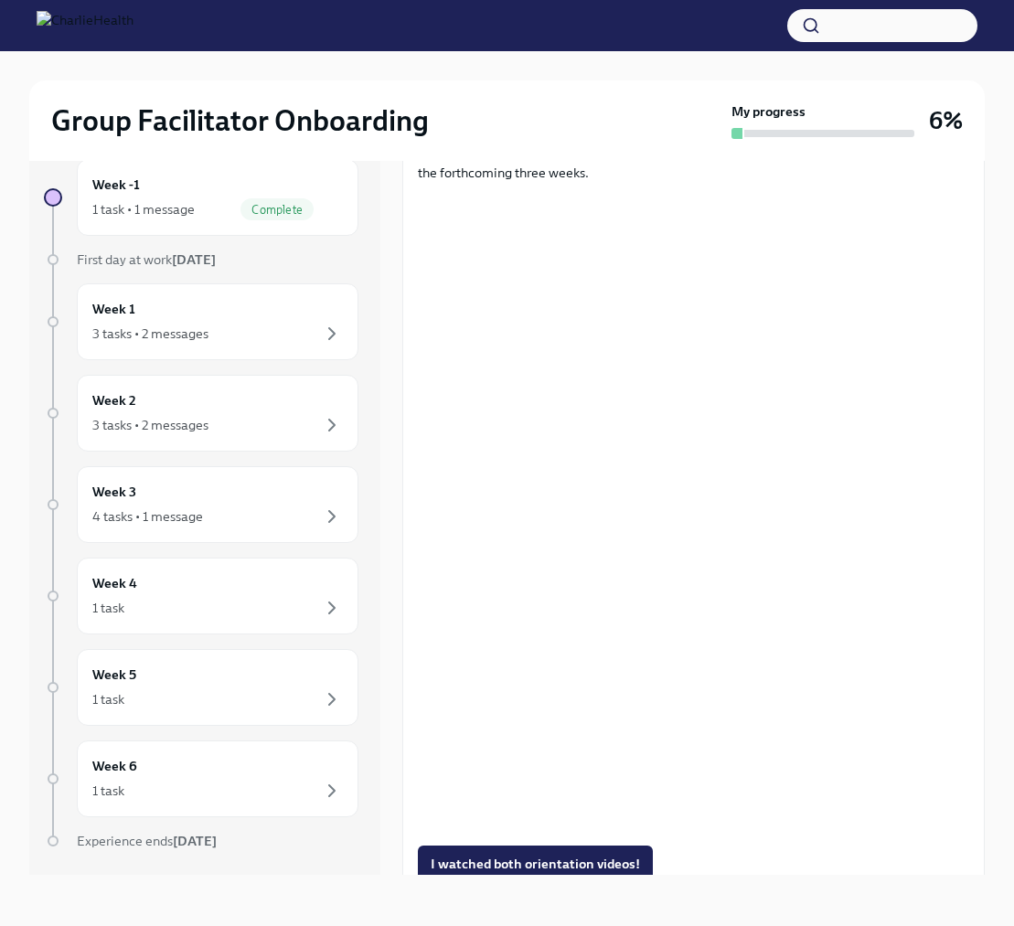
scroll to position [1329, 0]
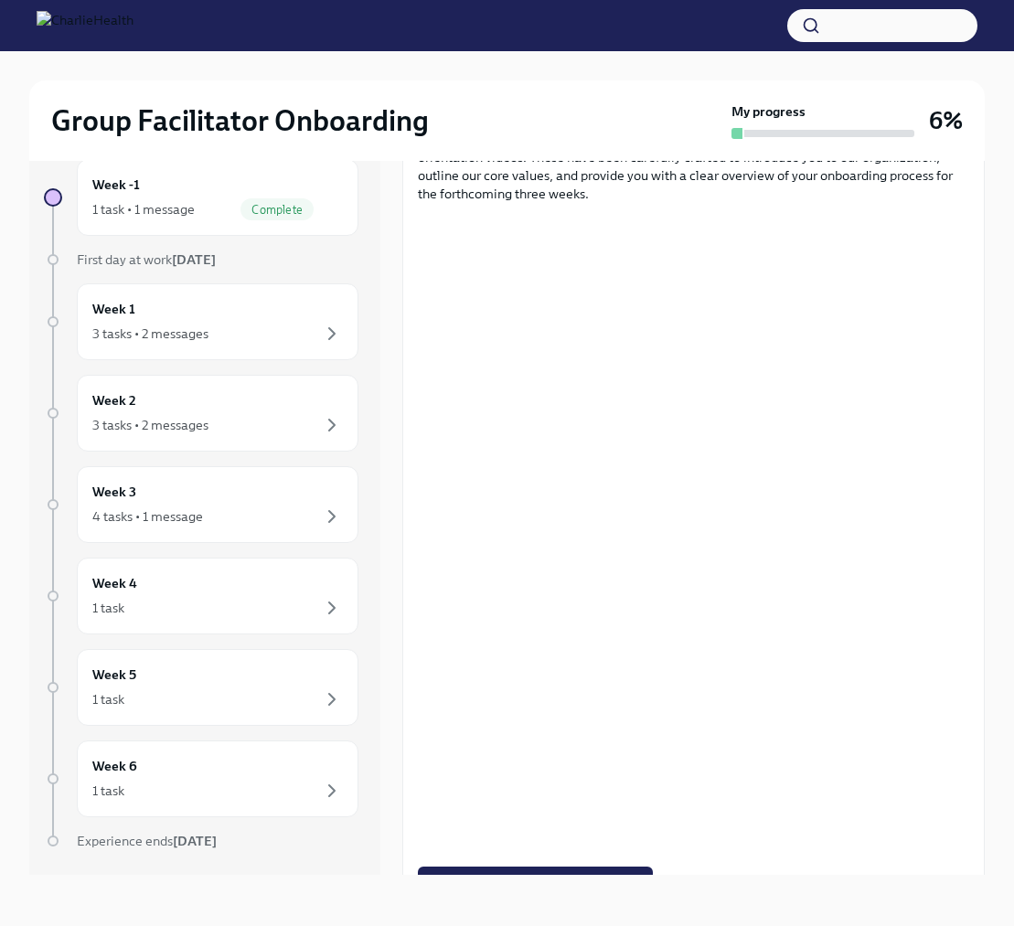
click at [541, 494] on div at bounding box center [693, 373] width 551 height 310
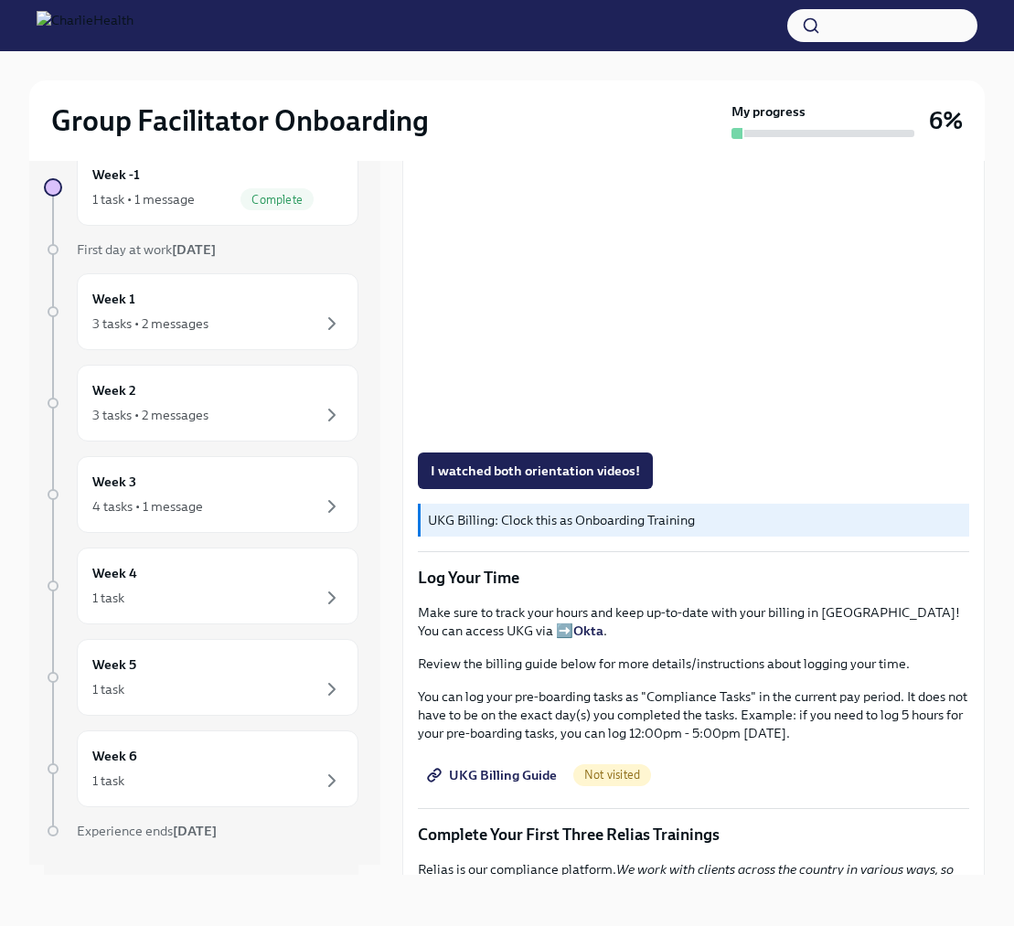
scroll to position [0, 0]
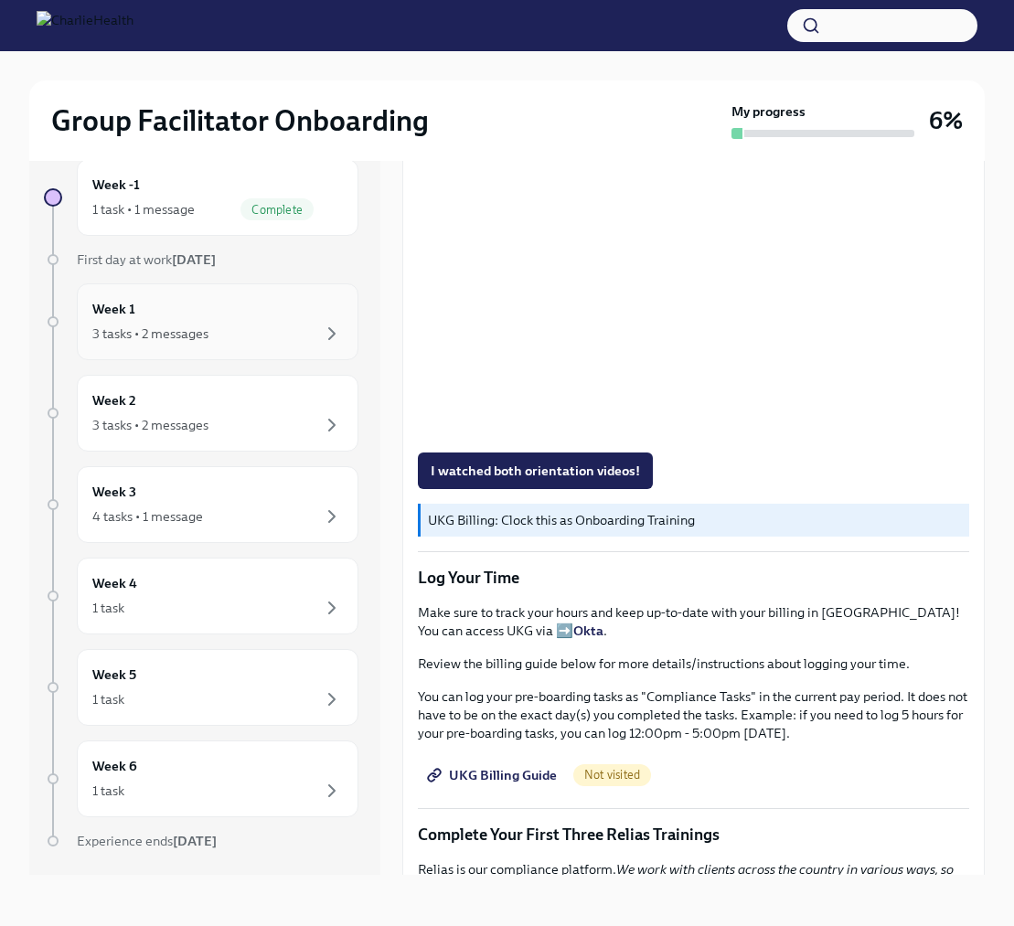
click at [275, 320] on div "Week 1 3 tasks • 2 messages" at bounding box center [217, 322] width 250 height 46
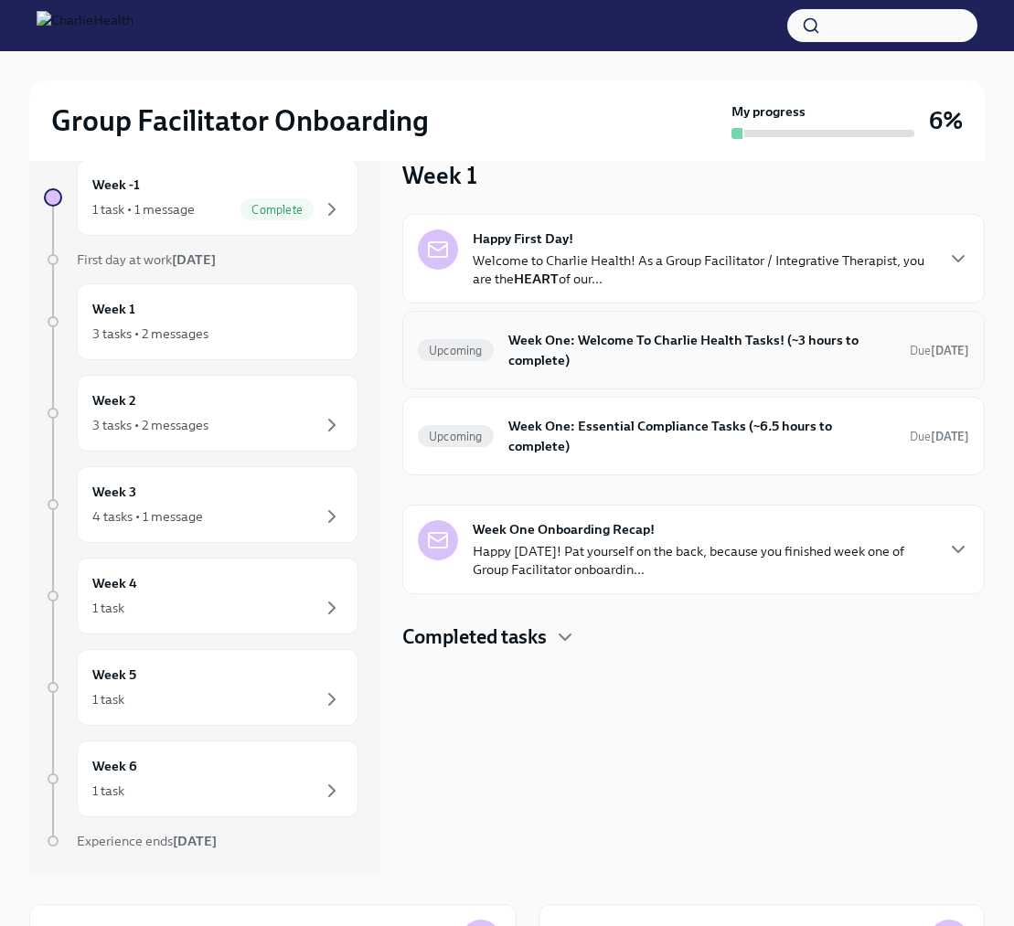
scroll to position [59, 0]
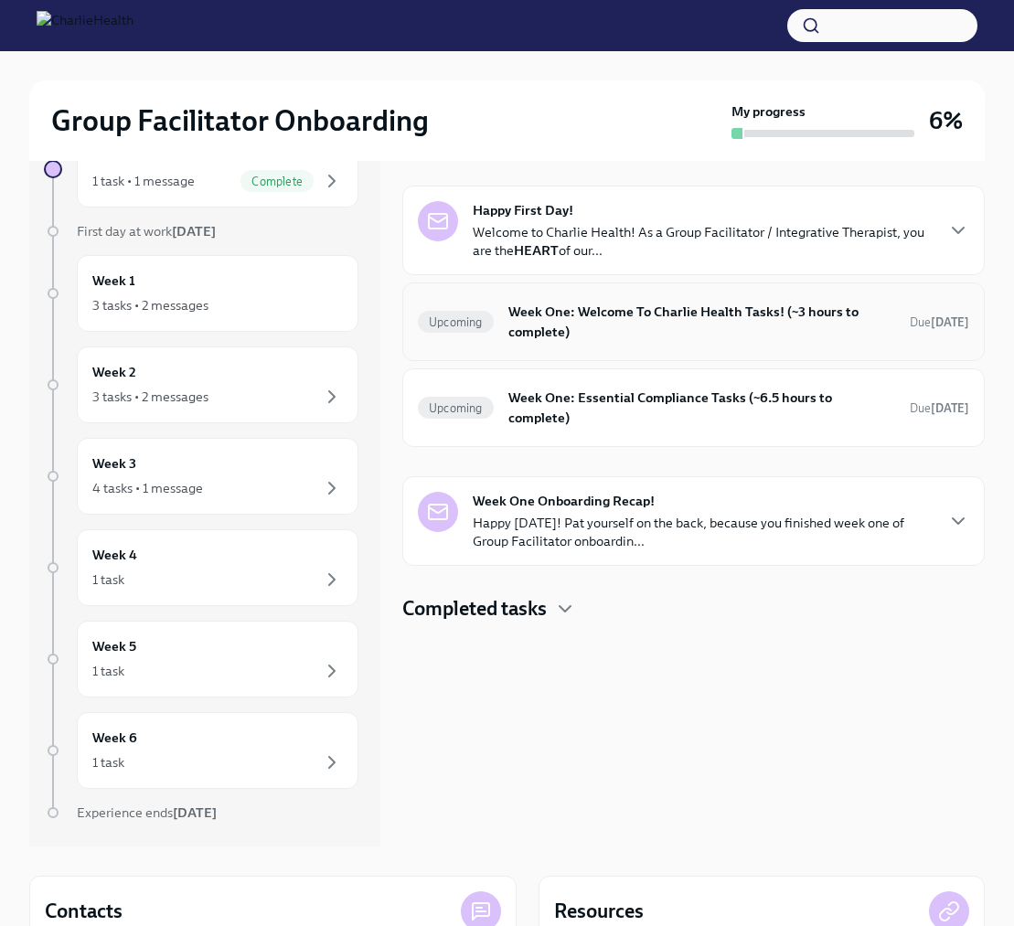
click at [563, 346] on div "Upcoming Week One: Welcome To Charlie Health Tasks! (~3 hours to complete) Due …" at bounding box center [693, 321] width 582 height 79
click at [569, 325] on h6 "Week One: Welcome To Charlie Health Tasks! (~3 hours to complete)" at bounding box center [701, 322] width 387 height 40
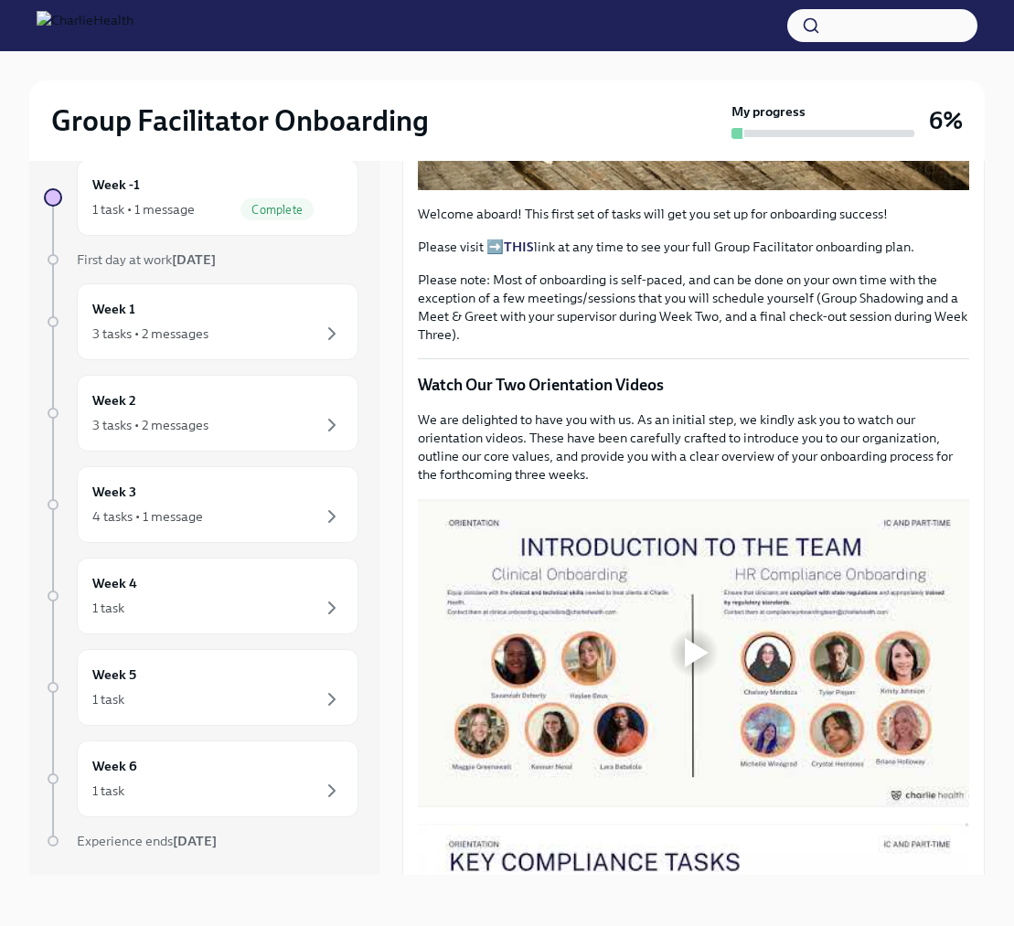
scroll to position [570, 0]
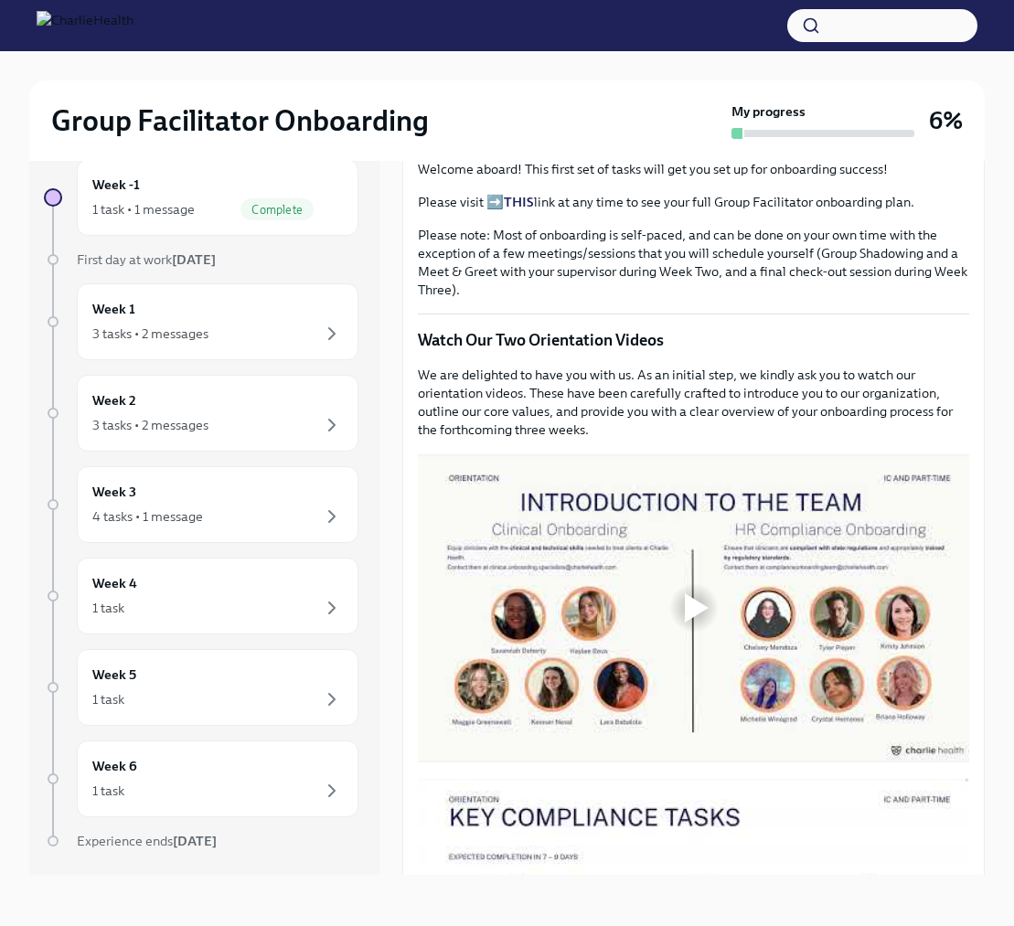
click at [695, 605] on div at bounding box center [697, 607] width 24 height 29
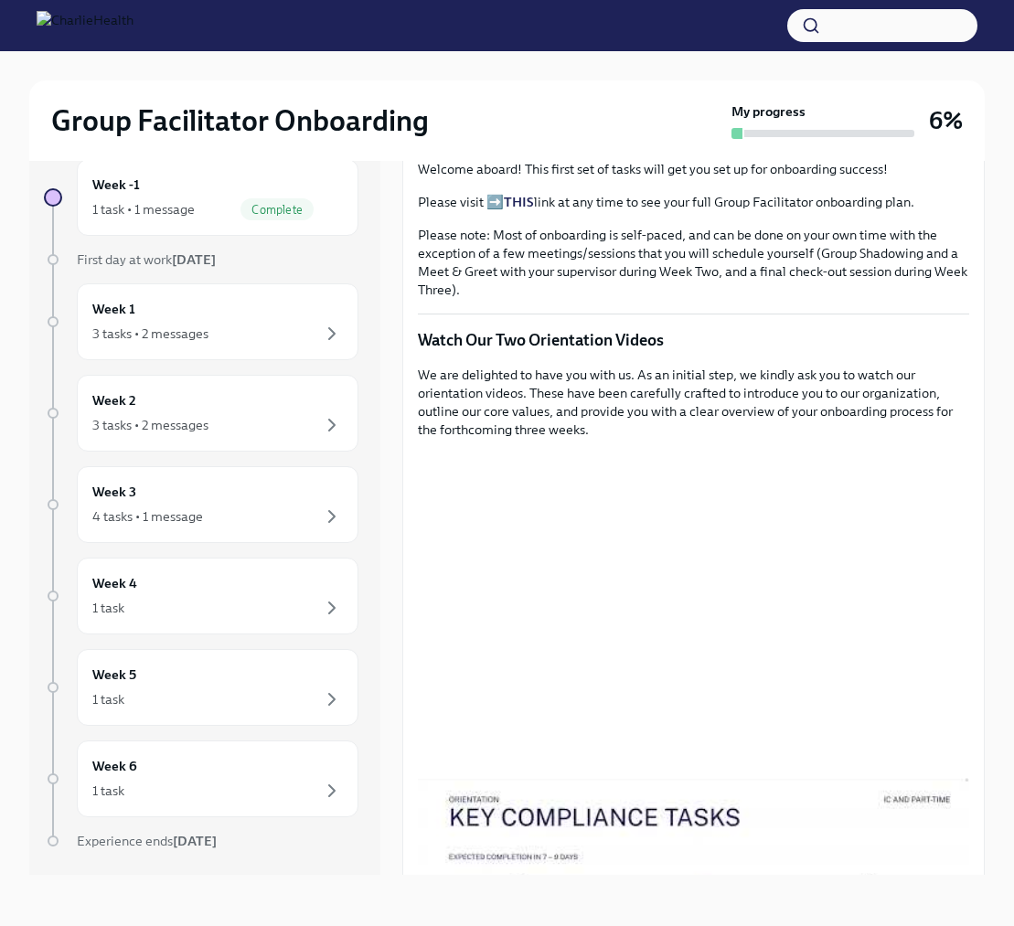
click at [695, 605] on div at bounding box center [693, 608] width 551 height 310
click at [671, 549] on div at bounding box center [693, 608] width 551 height 310
click at [210, 332] on div "3 tasks • 2 messages" at bounding box center [217, 334] width 250 height 22
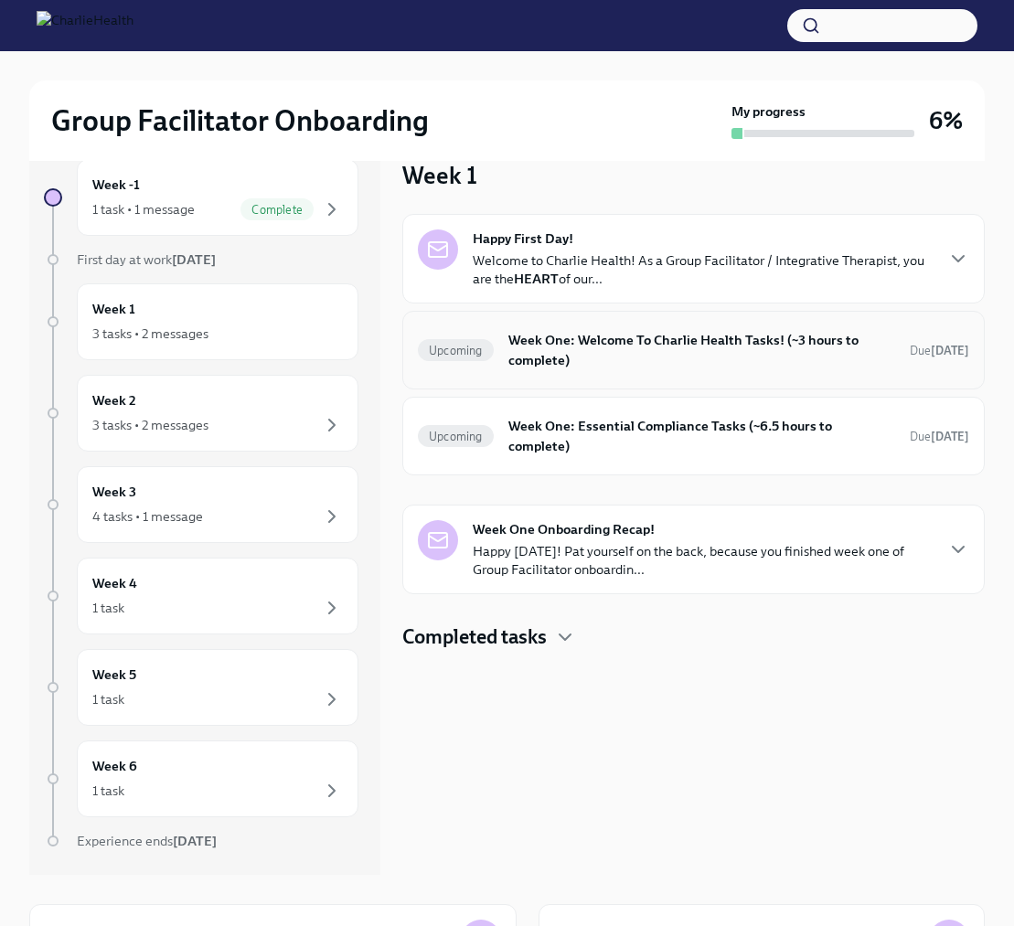
click at [589, 336] on h6 "Week One: Welcome To Charlie Health Tasks! (~3 hours to complete)" at bounding box center [701, 350] width 387 height 40
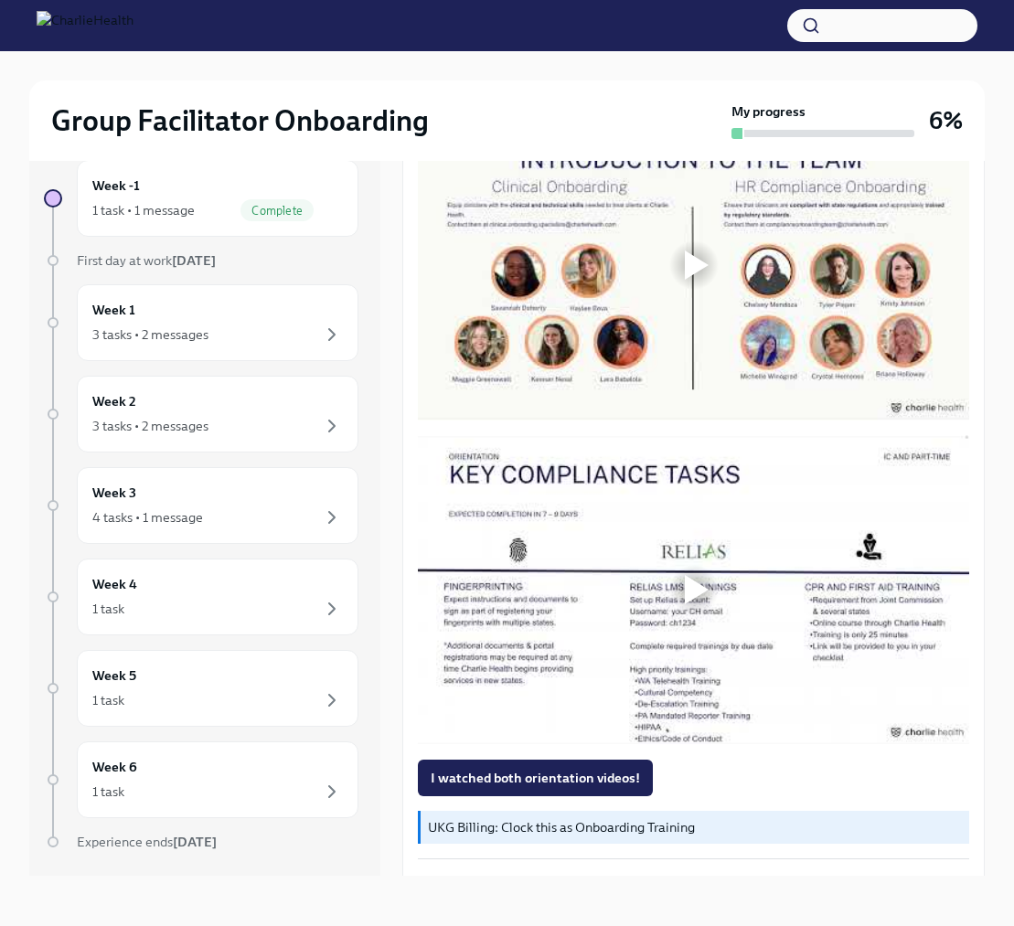
scroll to position [918, 0]
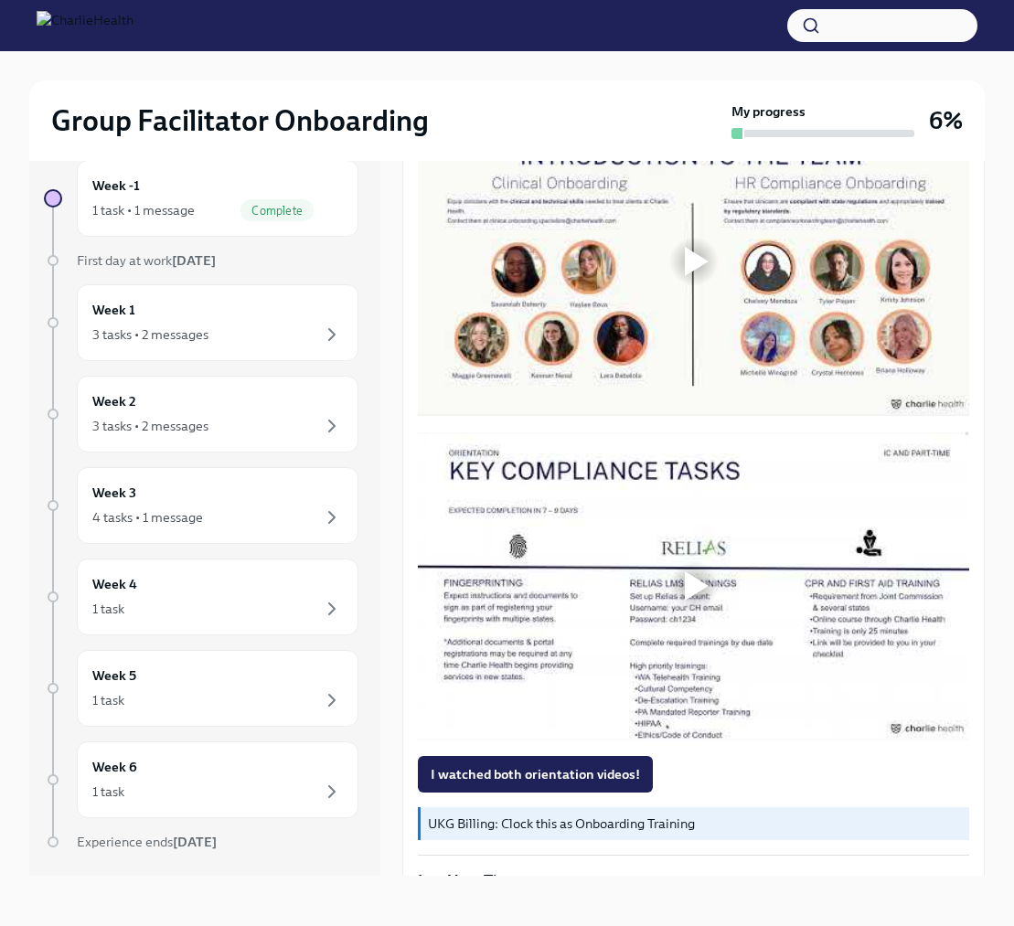
click at [695, 263] on div at bounding box center [697, 261] width 24 height 29
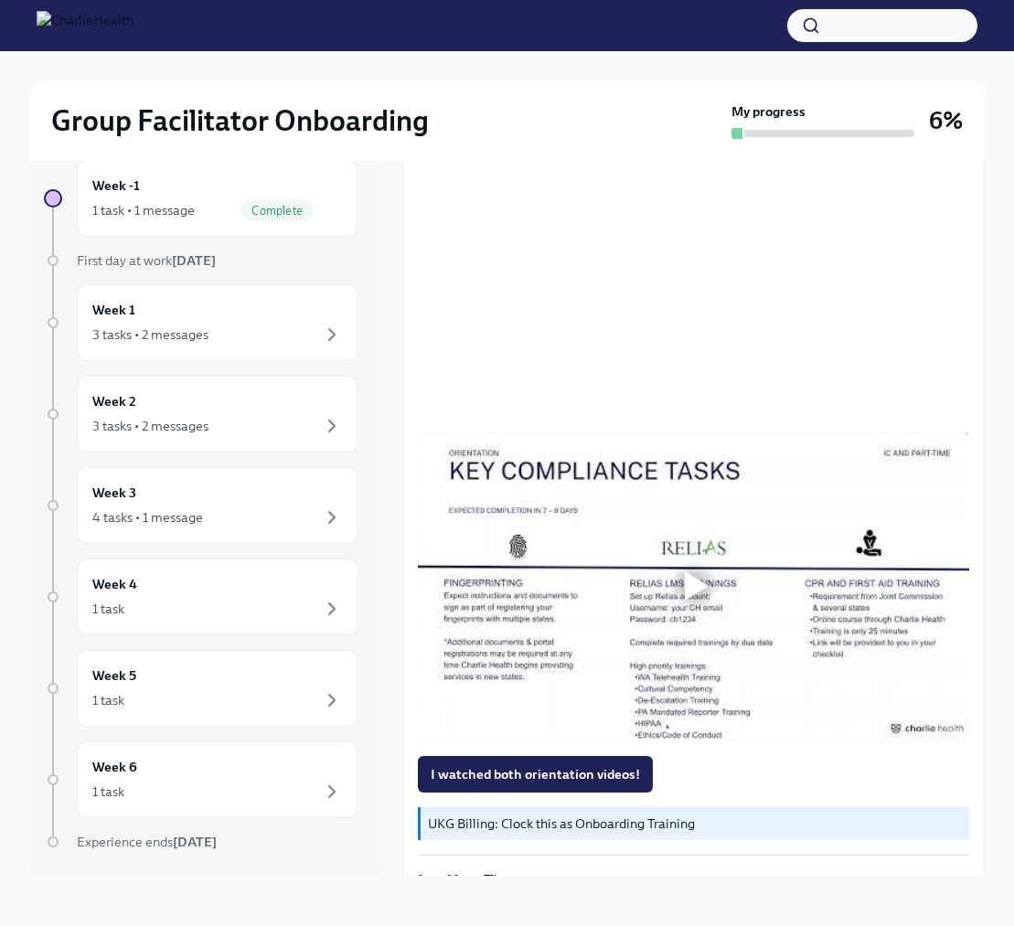
click at [752, 360] on div at bounding box center [693, 262] width 551 height 310
click at [753, 358] on div at bounding box center [693, 262] width 551 height 310
click at [774, 708] on div at bounding box center [693, 588] width 551 height 310
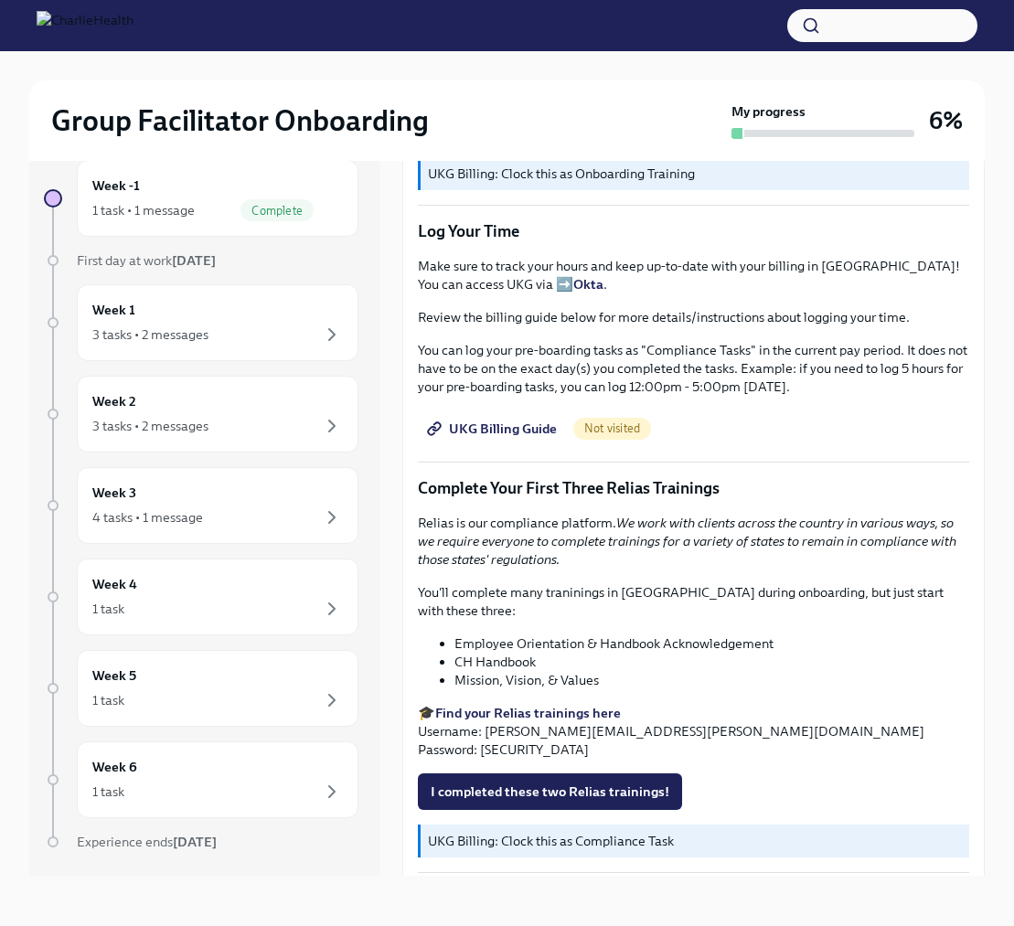
scroll to position [1557, 0]
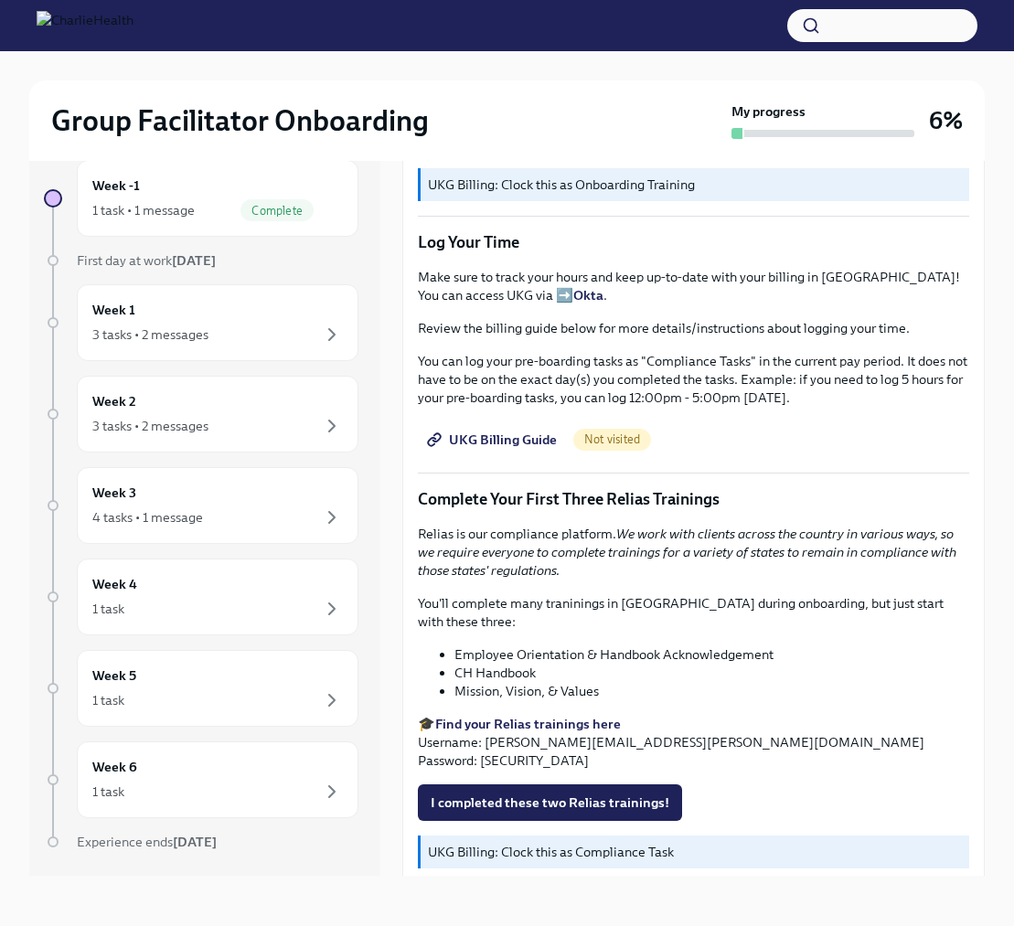
click at [482, 437] on span "UKG Billing Guide" at bounding box center [494, 440] width 126 height 18
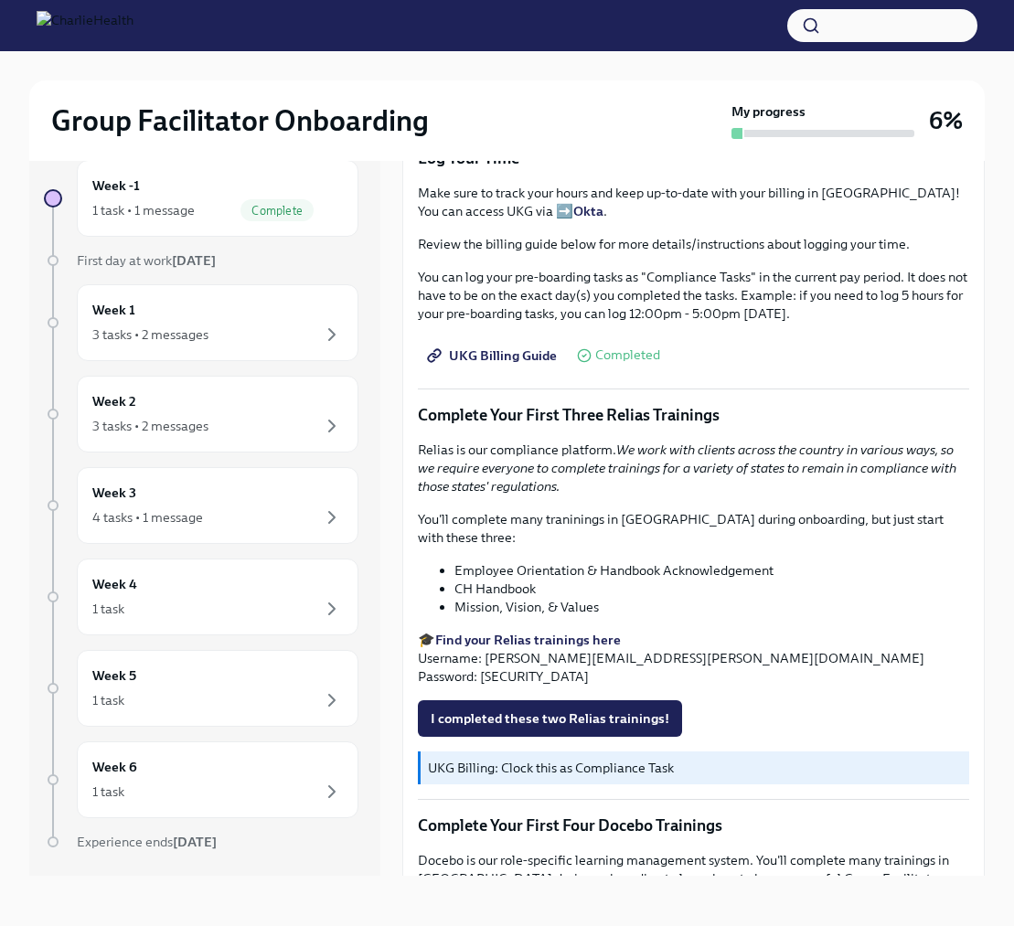
scroll to position [1642, 0]
click at [585, 421] on p "Complete Your First Three Relias Trainings" at bounding box center [693, 414] width 551 height 22
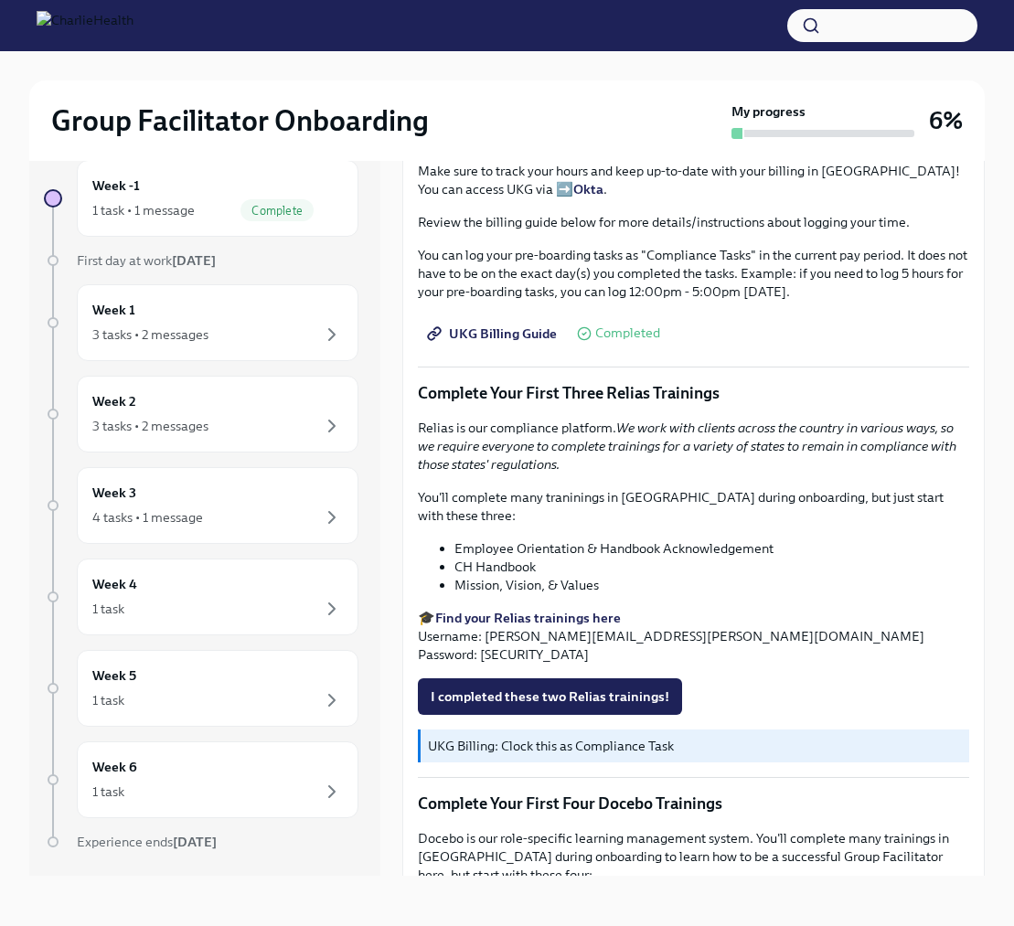
scroll to position [1672, 0]
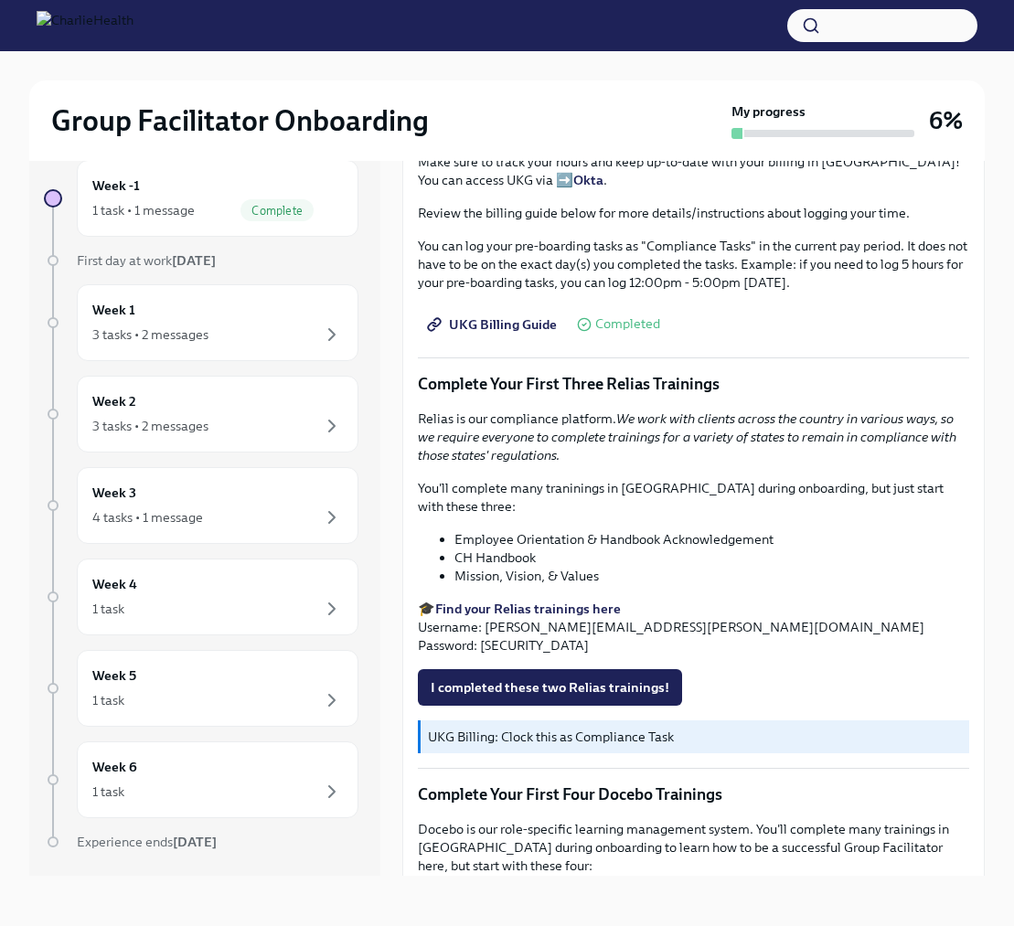
click at [518, 601] on strong "Find your Relias trainings here" at bounding box center [528, 609] width 186 height 16
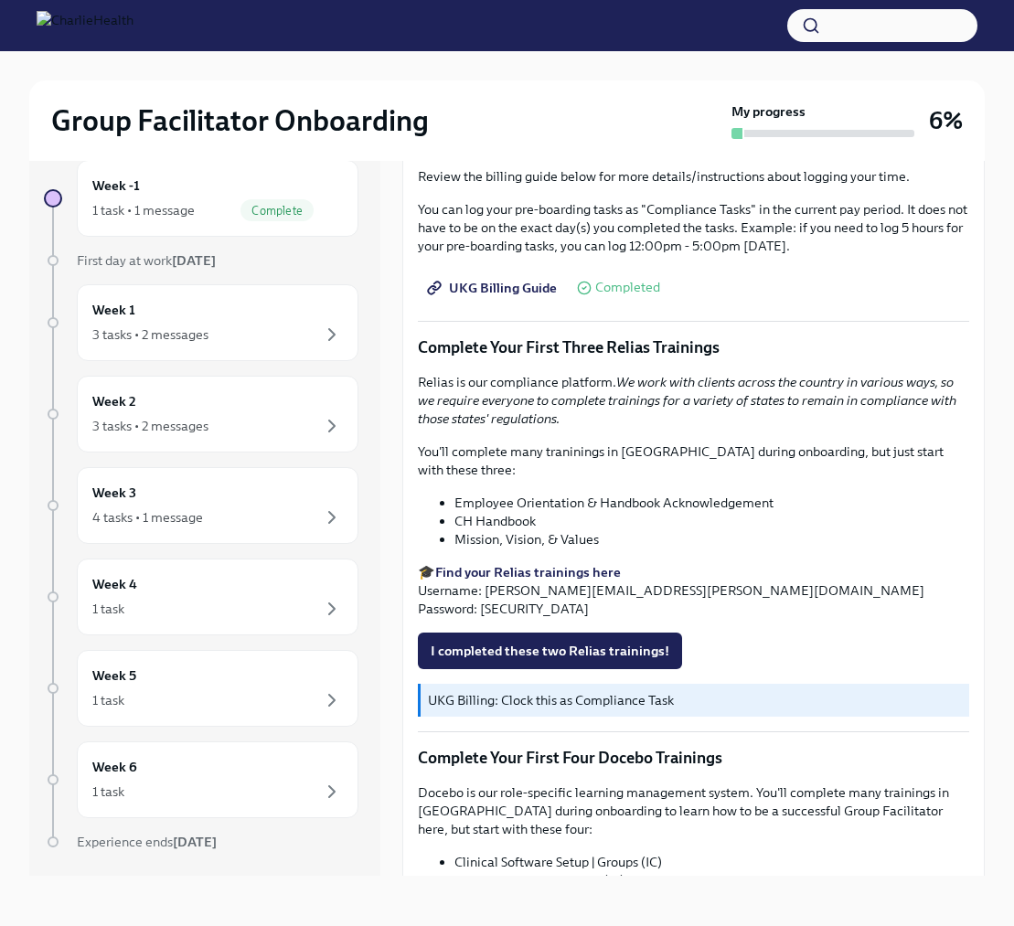
scroll to position [1710, 0]
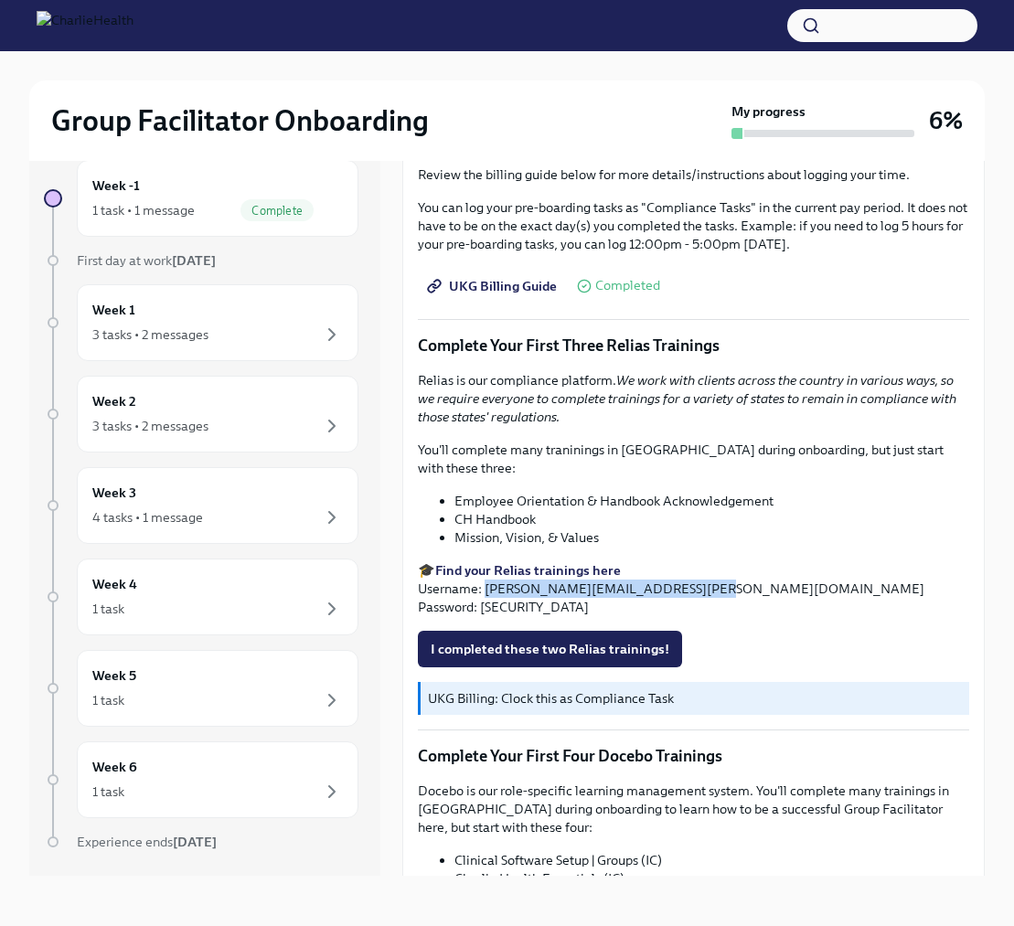
drag, startPoint x: 673, startPoint y: 569, endPoint x: 485, endPoint y: 567, distance: 187.4
click at [485, 567] on p "🎓 Find your Relias trainings here Username: adrianne.smith@charliehealth.com Pa…" at bounding box center [693, 588] width 551 height 55
copy p "adrianne.smith@charliehealth.com"
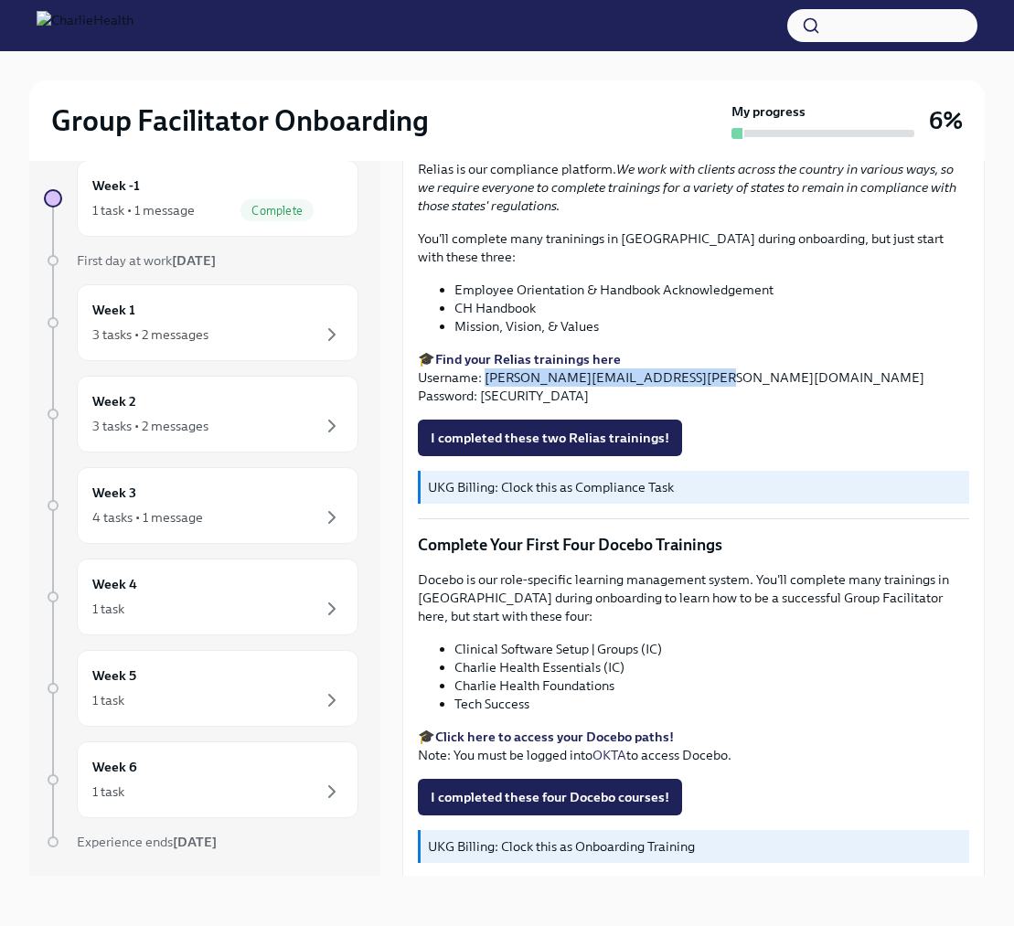
scroll to position [31, 0]
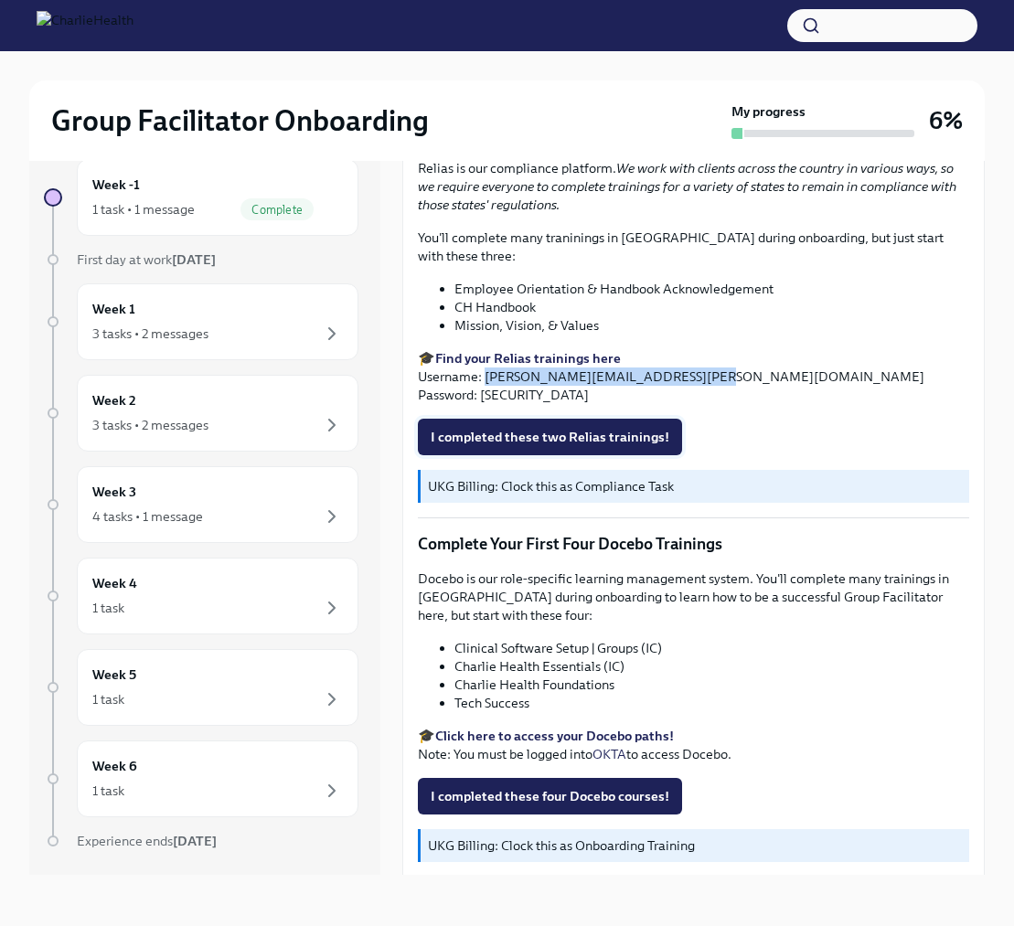
click at [549, 428] on span "I completed these two Relias trainings!" at bounding box center [550, 437] width 239 height 18
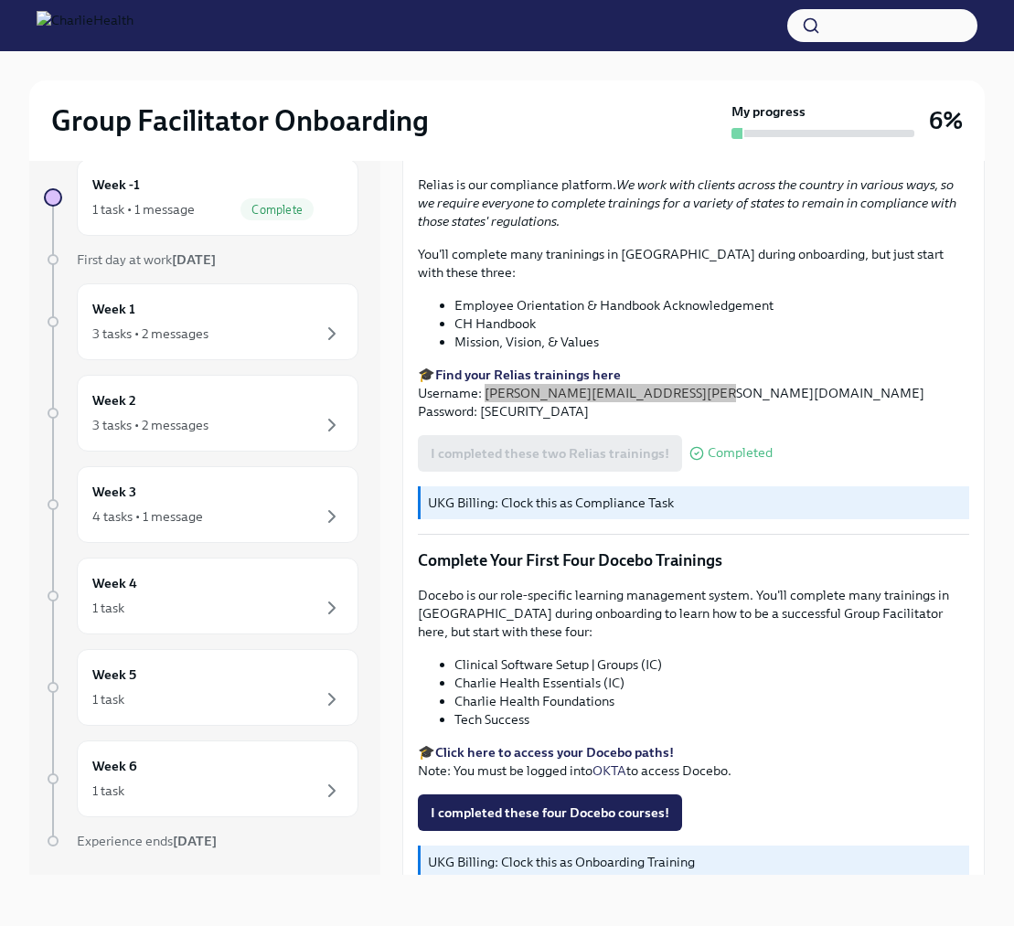
scroll to position [1922, 0]
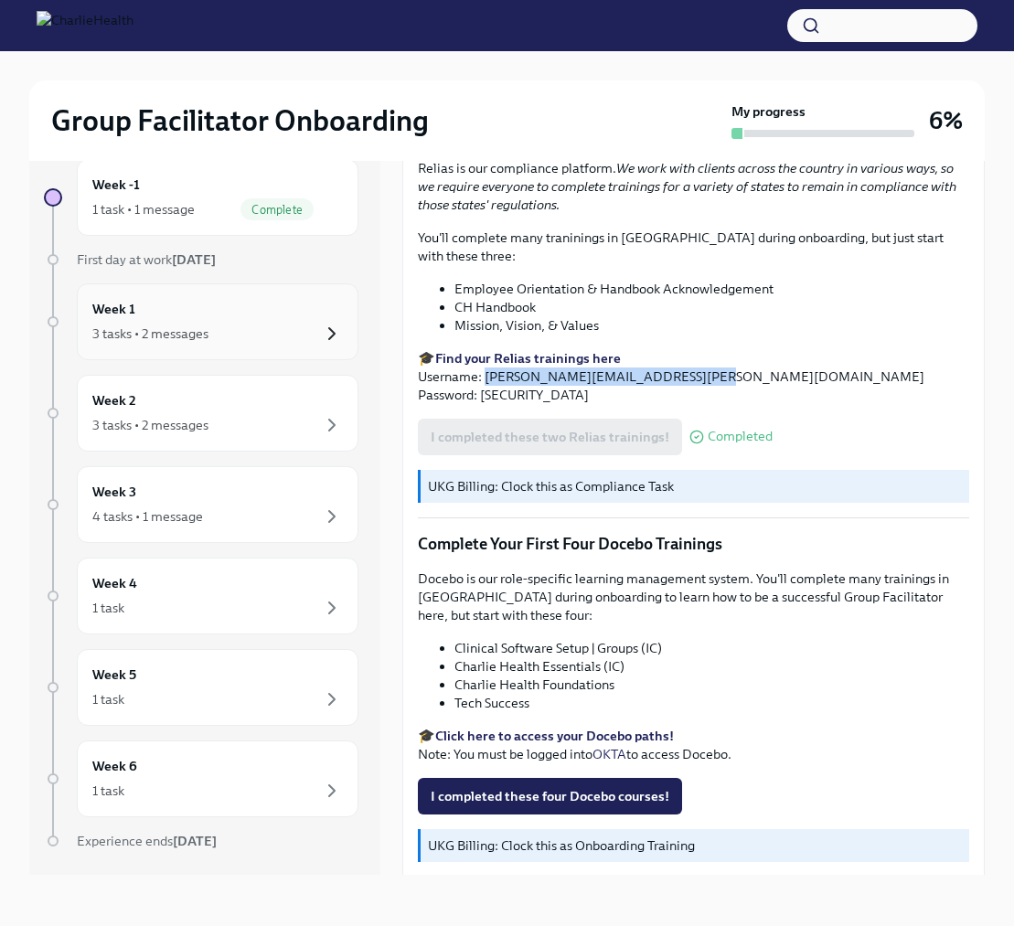
click at [336, 334] on icon "button" at bounding box center [332, 334] width 22 height 22
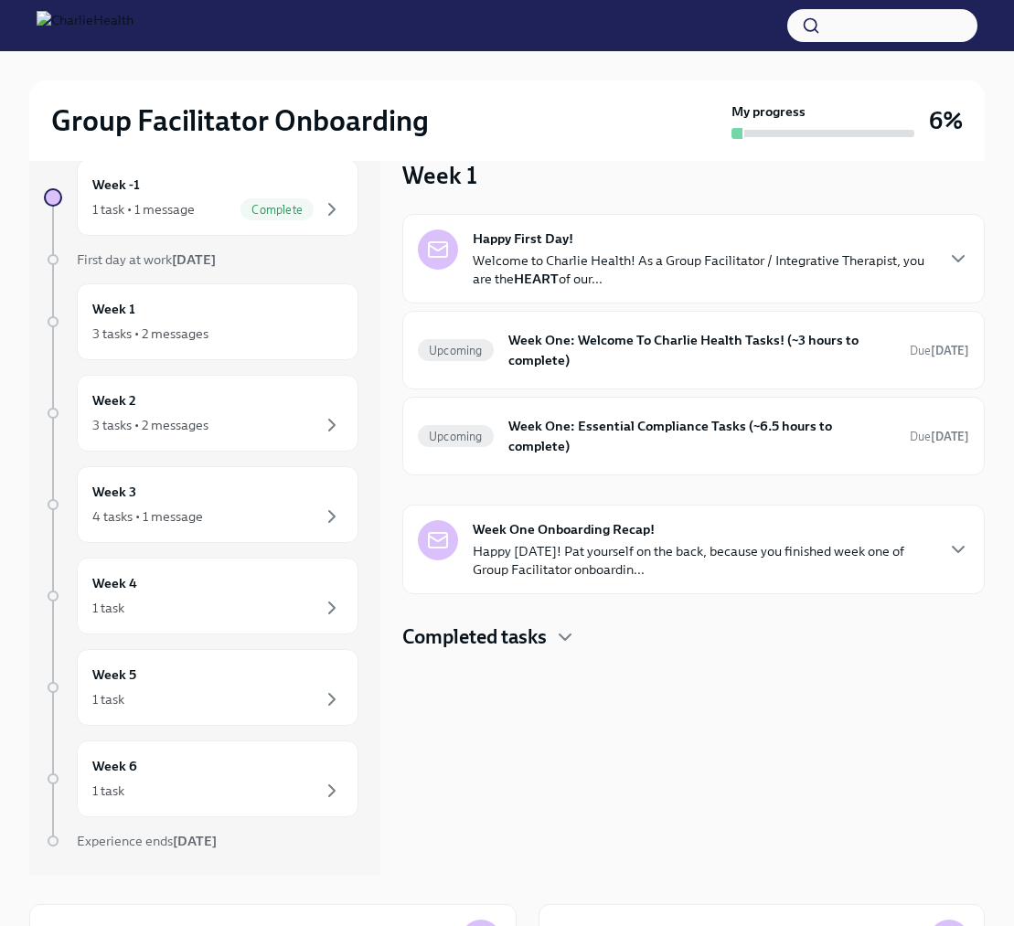
click at [950, 551] on icon "button" at bounding box center [958, 549] width 22 height 22
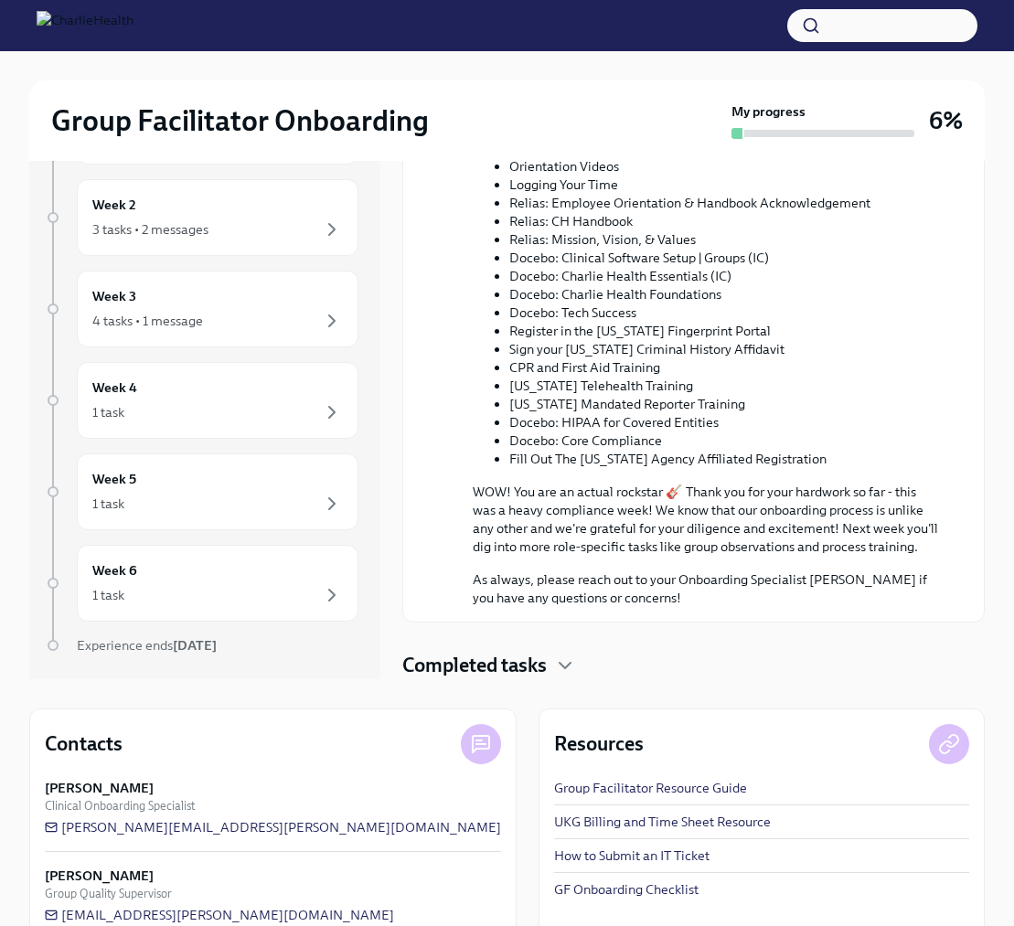
scroll to position [262, 0]
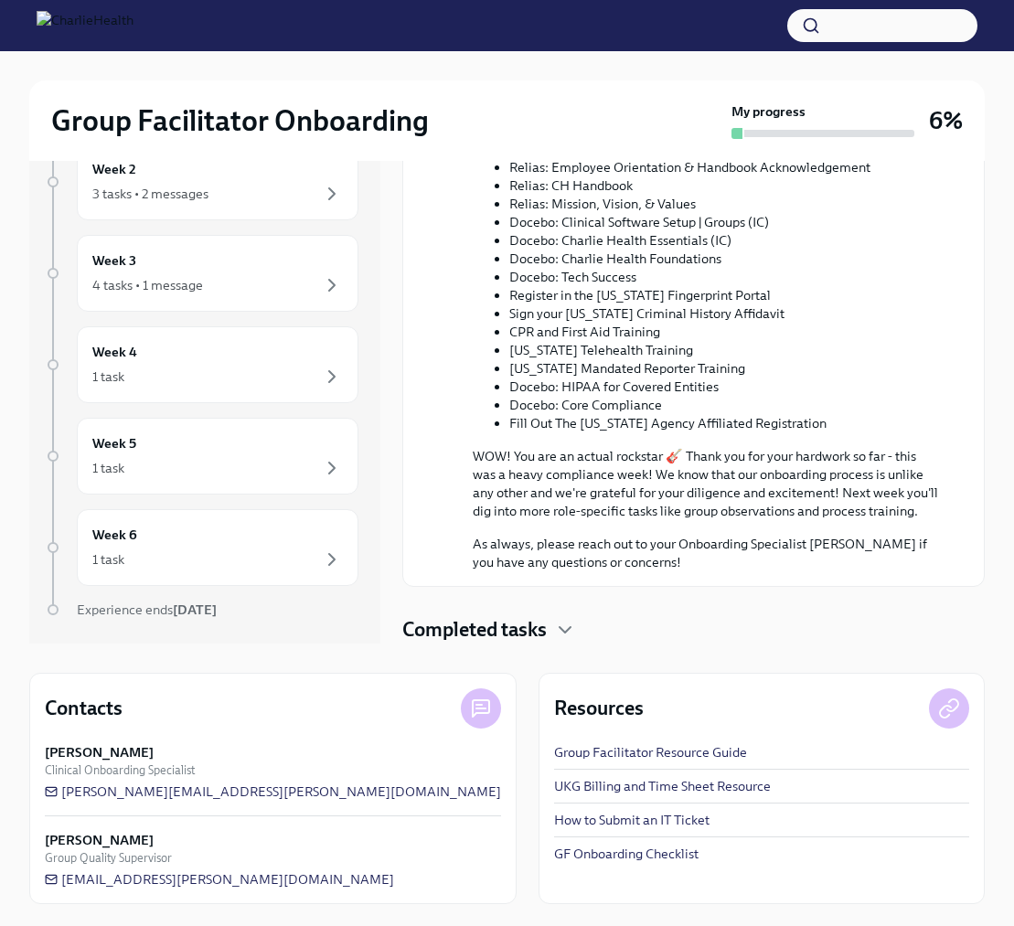
click at [580, 785] on link "UKG Billing and Time Sheet Resource" at bounding box center [662, 786] width 217 height 18
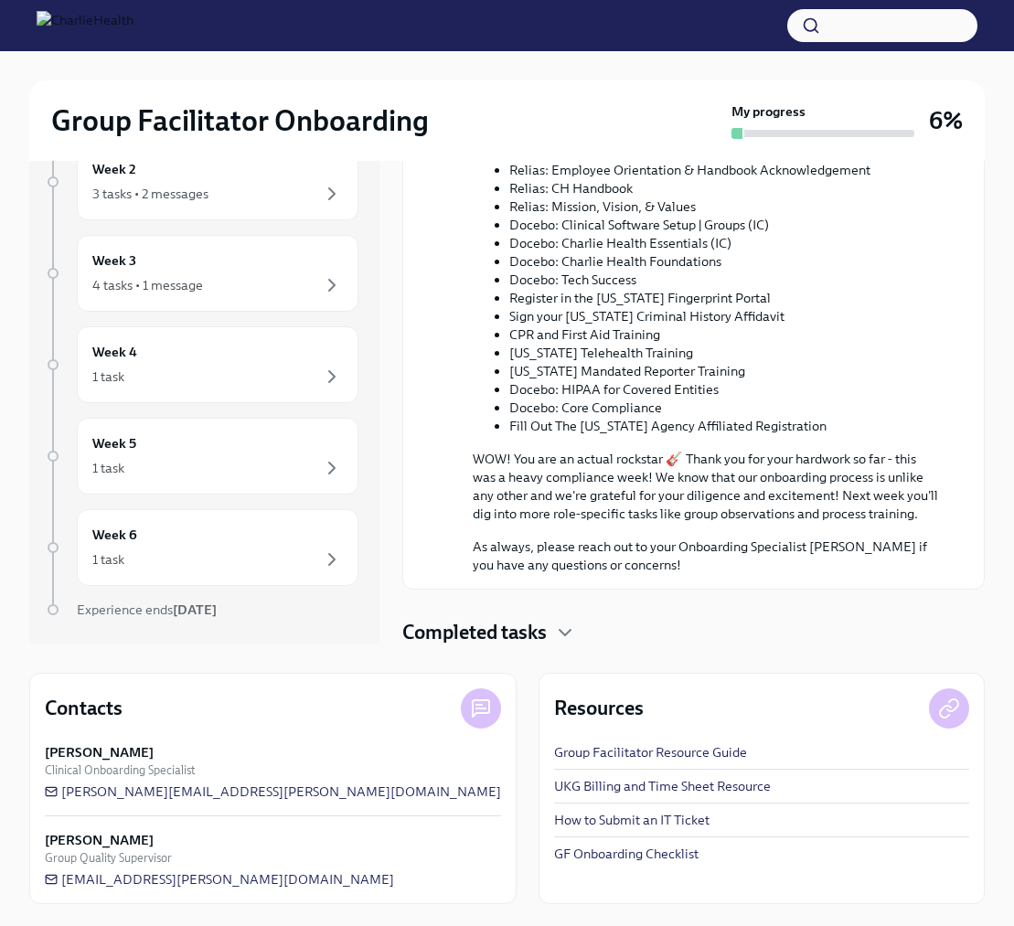
scroll to position [644, 0]
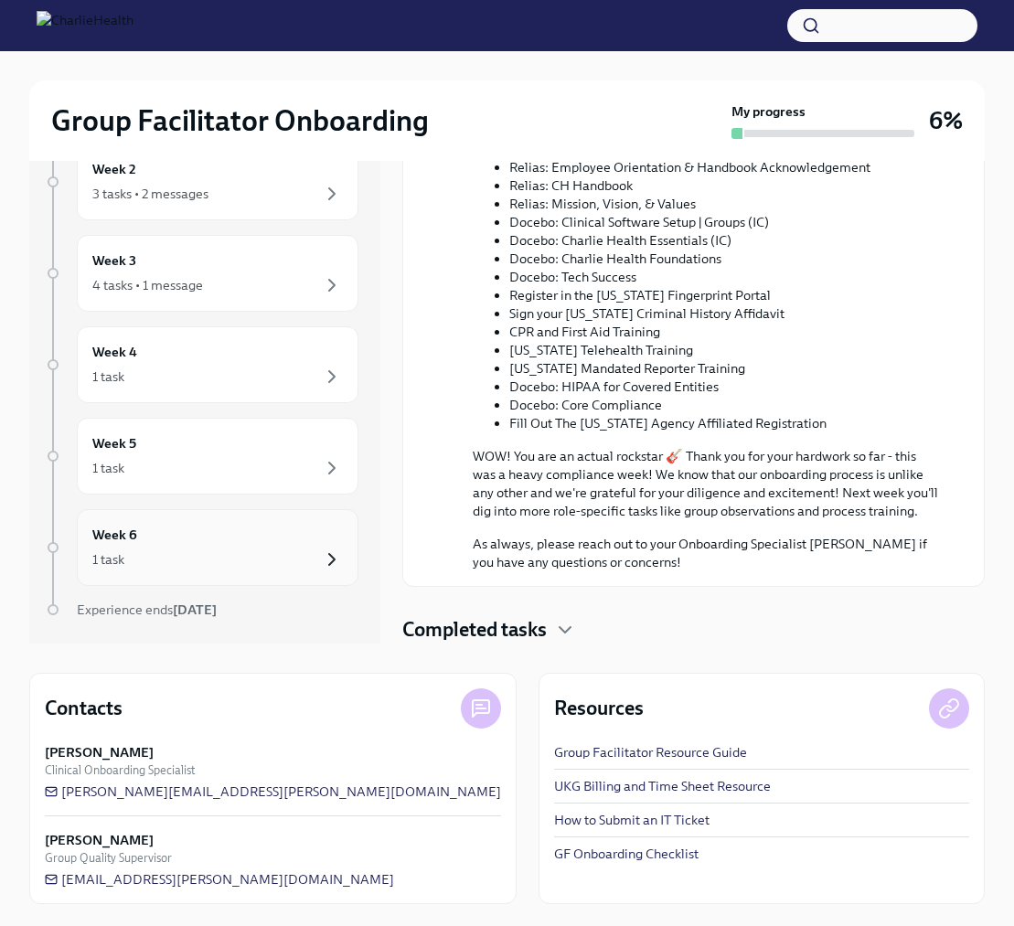
click at [339, 556] on icon "button" at bounding box center [332, 560] width 22 height 22
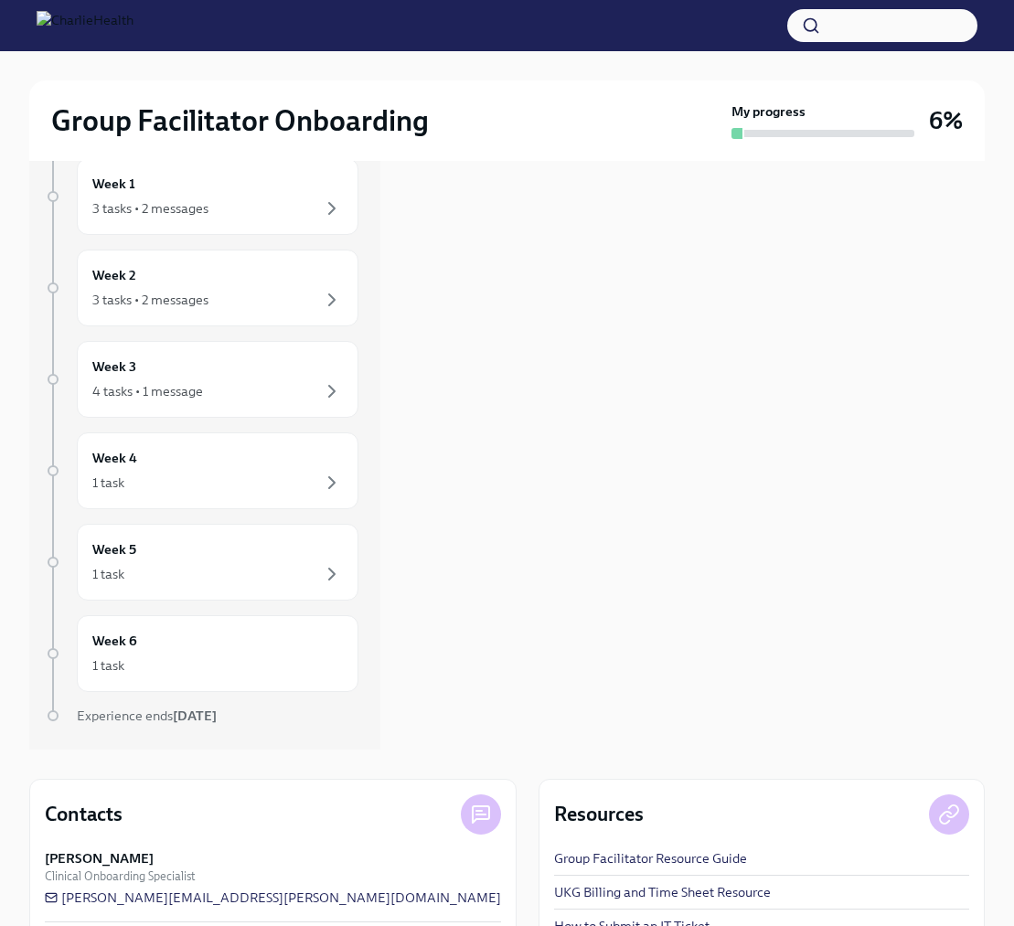
scroll to position [159, 0]
